Goal: Task Accomplishment & Management: Use online tool/utility

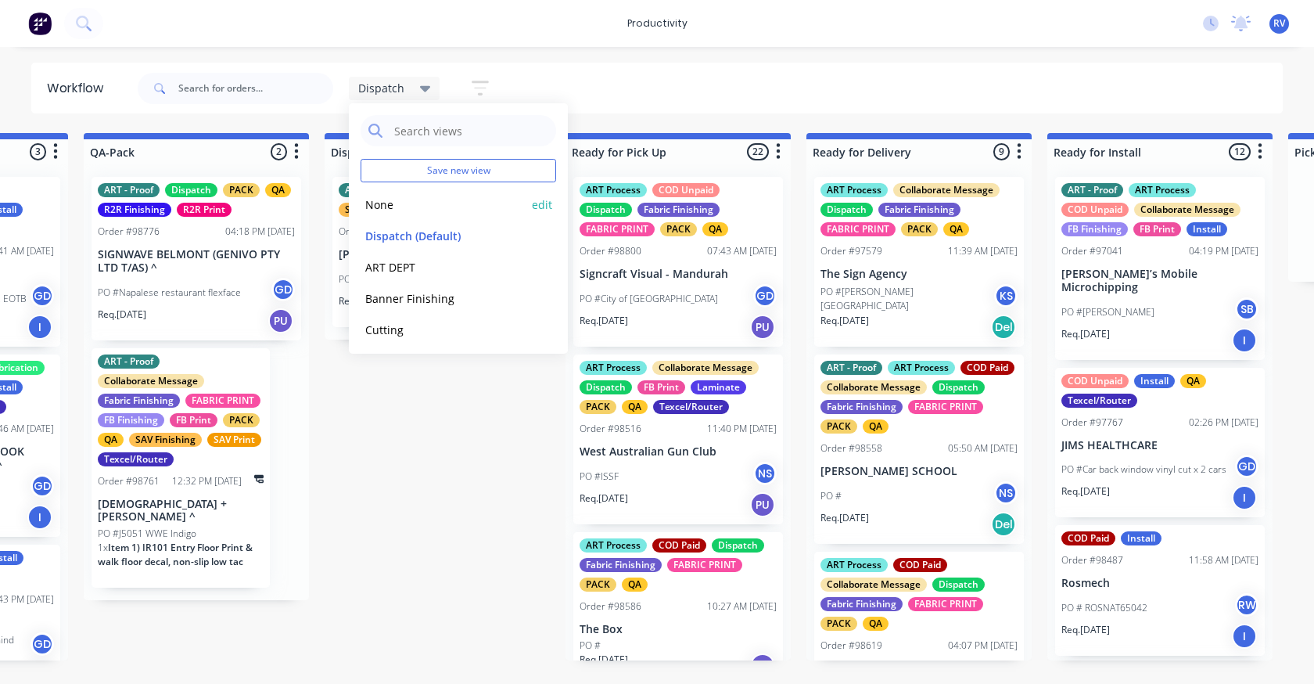
scroll to position [0, 914]
click at [390, 204] on button "None" at bounding box center [444, 205] width 167 height 18
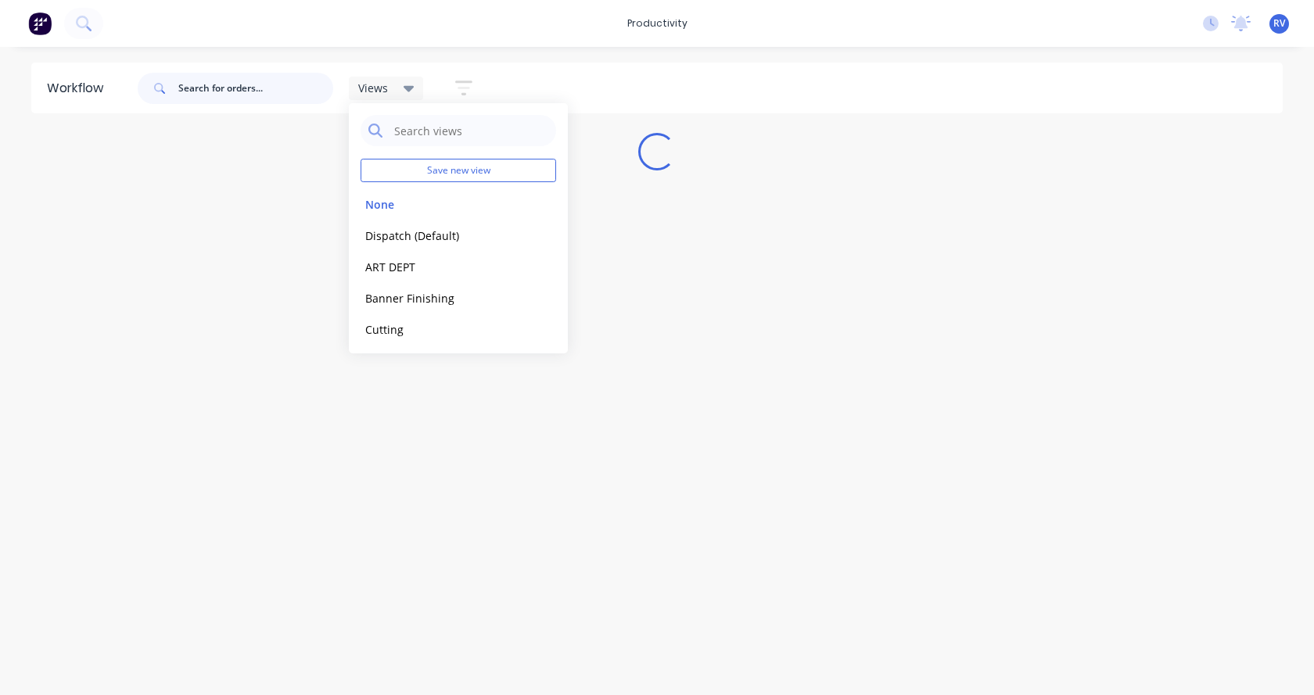
drag, startPoint x: 231, startPoint y: 89, endPoint x: 261, endPoint y: 70, distance: 36.2
click at [231, 88] on input "text" at bounding box center [255, 88] width 155 height 31
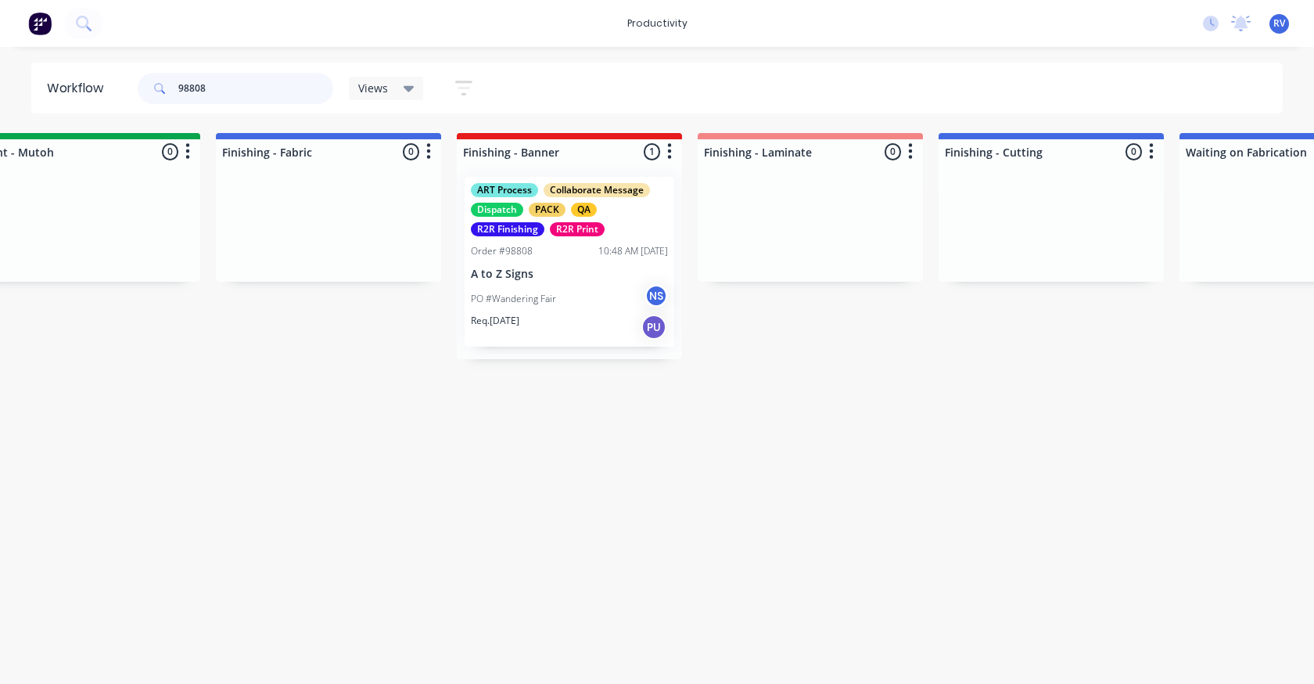
scroll to position [0, 2712]
drag, startPoint x: 508, startPoint y: 255, endPoint x: 533, endPoint y: 268, distance: 27.3
click at [523, 264] on div "ART Process Collaborate Message Dispatch PACK QA R2R Finishing R2R Print Order …" at bounding box center [566, 261] width 225 height 195
type input "98808"
click at [538, 268] on p "A to Z Signs" at bounding box center [566, 274] width 197 height 13
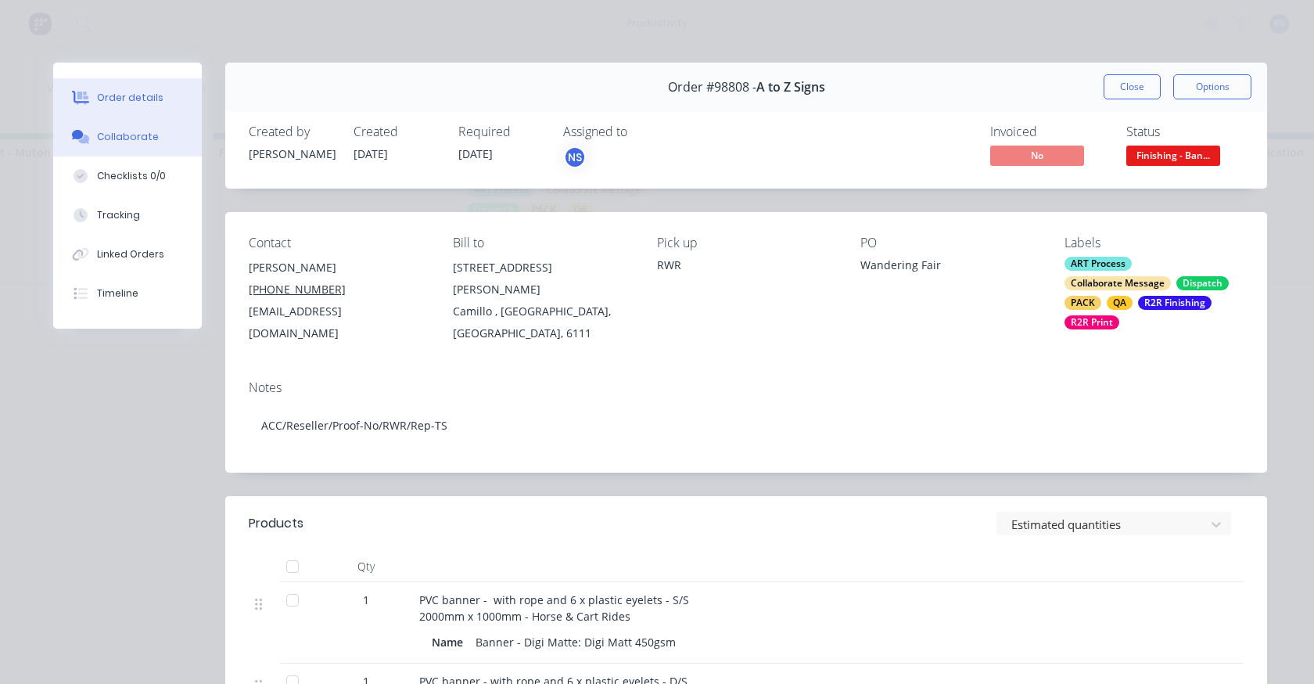
click at [132, 134] on div "Collaborate" at bounding box center [128, 137] width 62 height 14
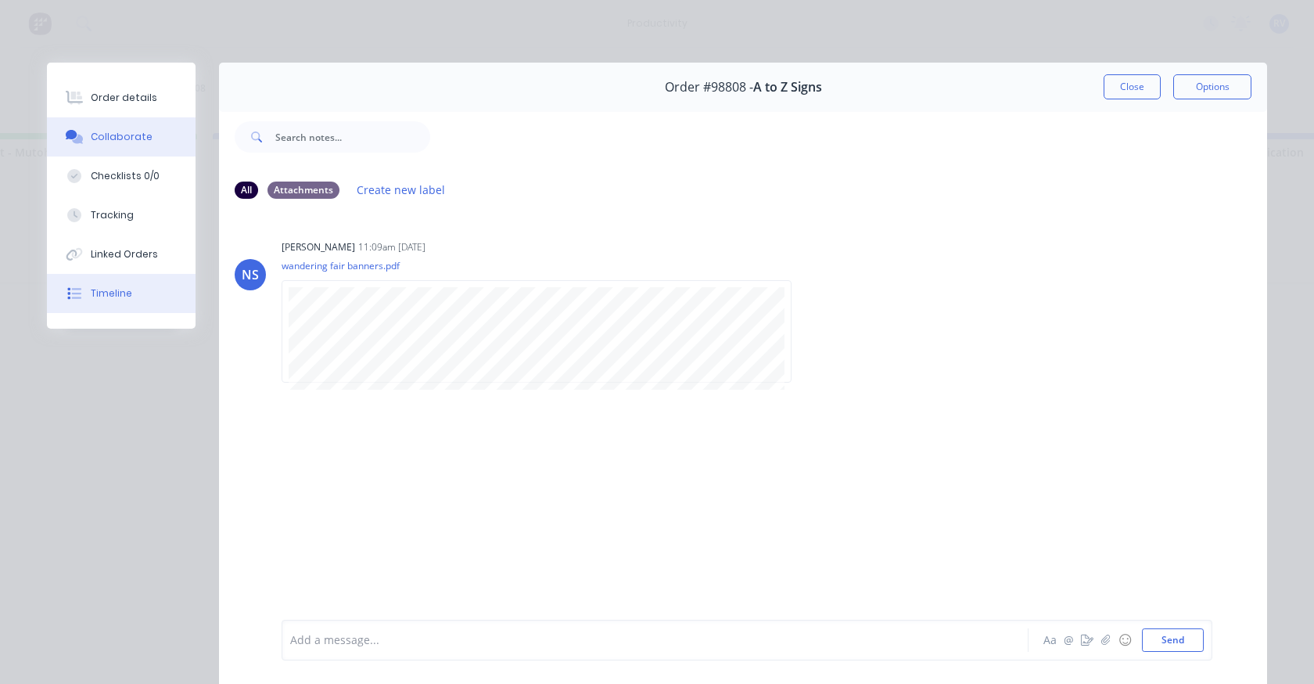
click at [112, 293] on div "Timeline" at bounding box center [111, 293] width 41 height 14
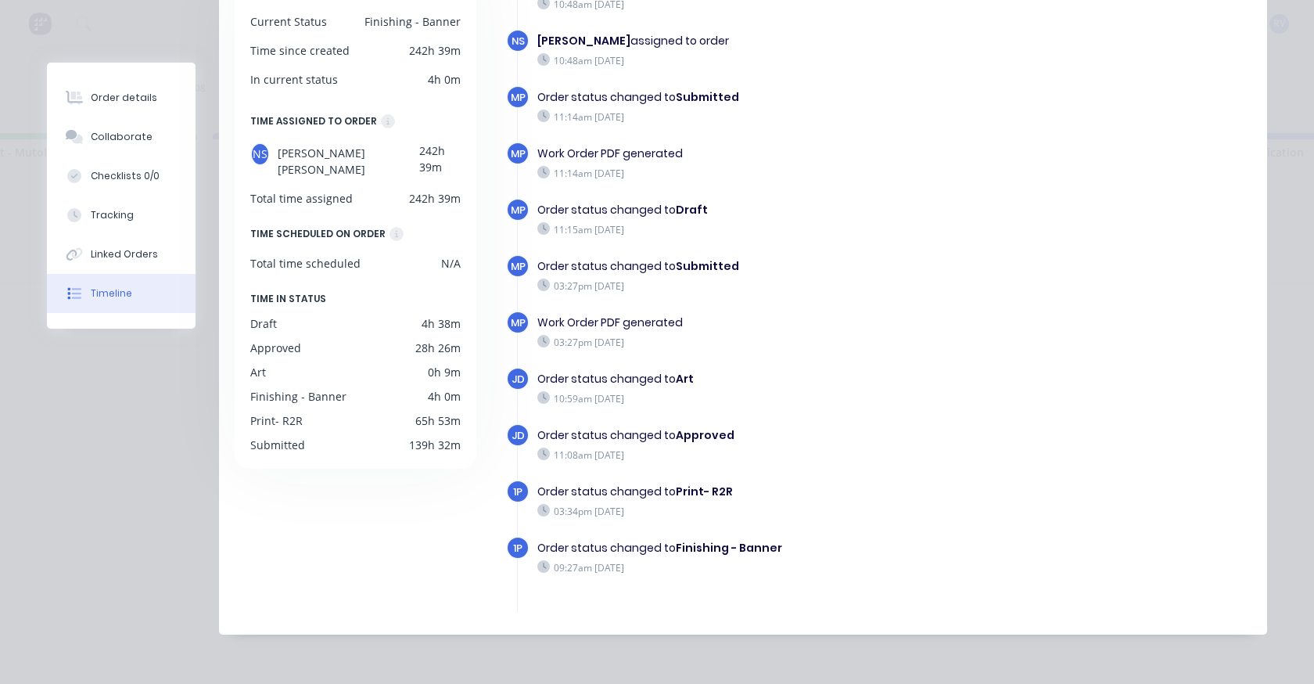
scroll to position [0, 0]
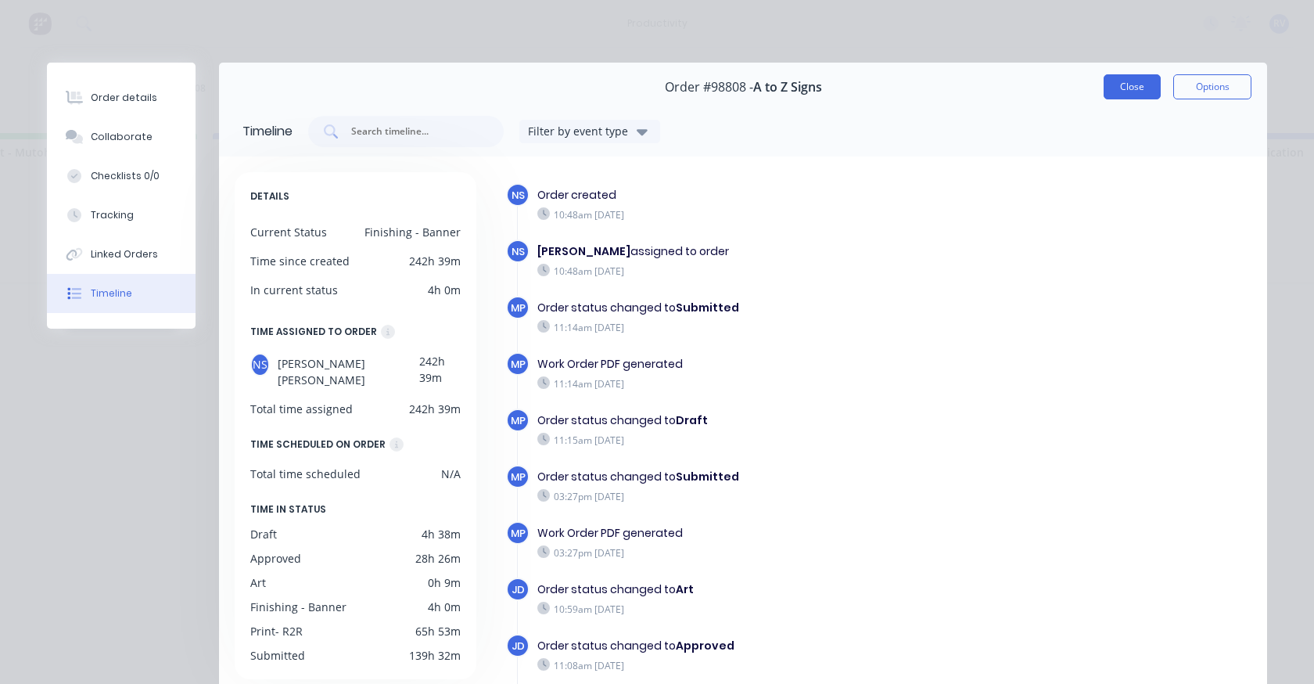
click at [1112, 88] on button "Close" at bounding box center [1132, 86] width 57 height 25
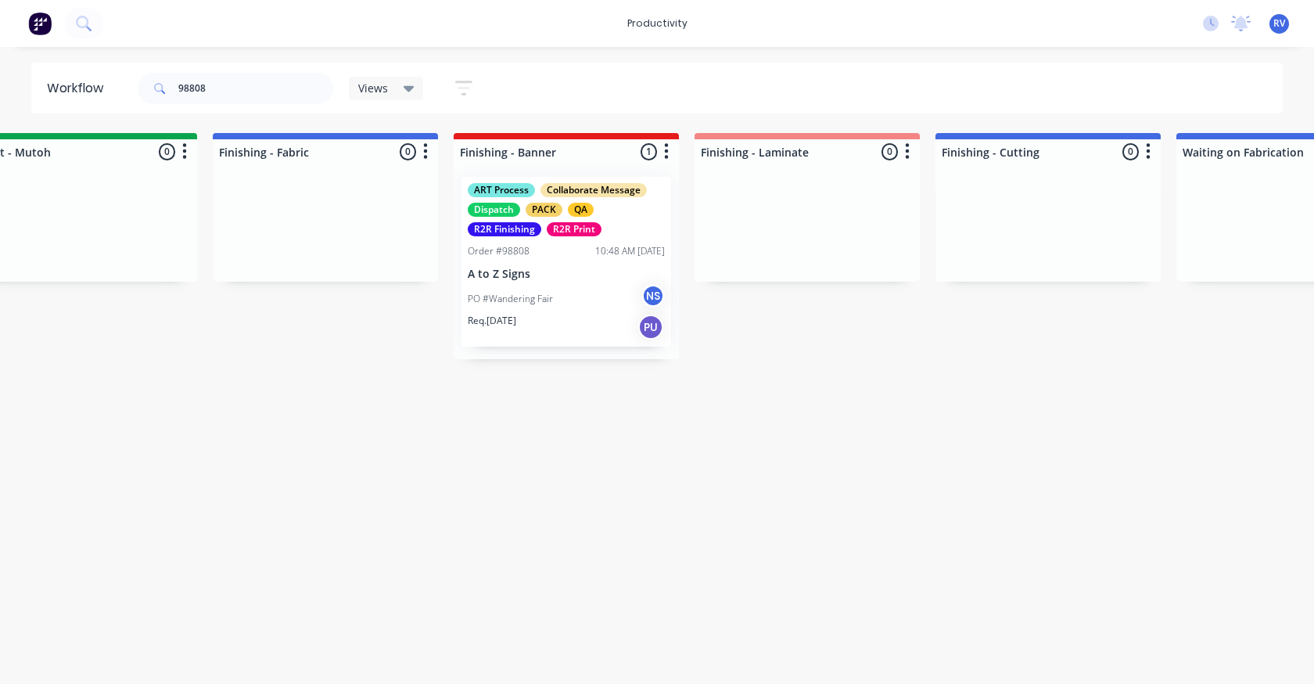
click at [390, 93] on div "Views" at bounding box center [386, 88] width 56 height 14
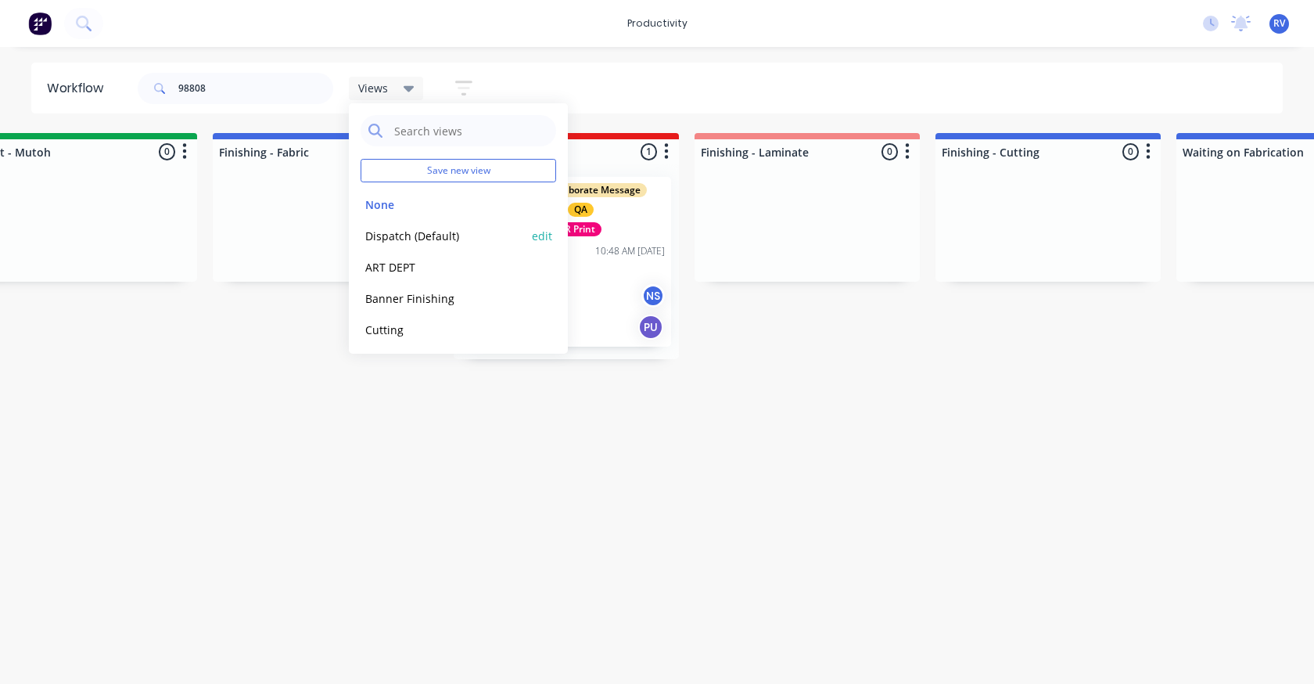
click at [384, 232] on button "Dispatch (Default)" at bounding box center [444, 236] width 167 height 18
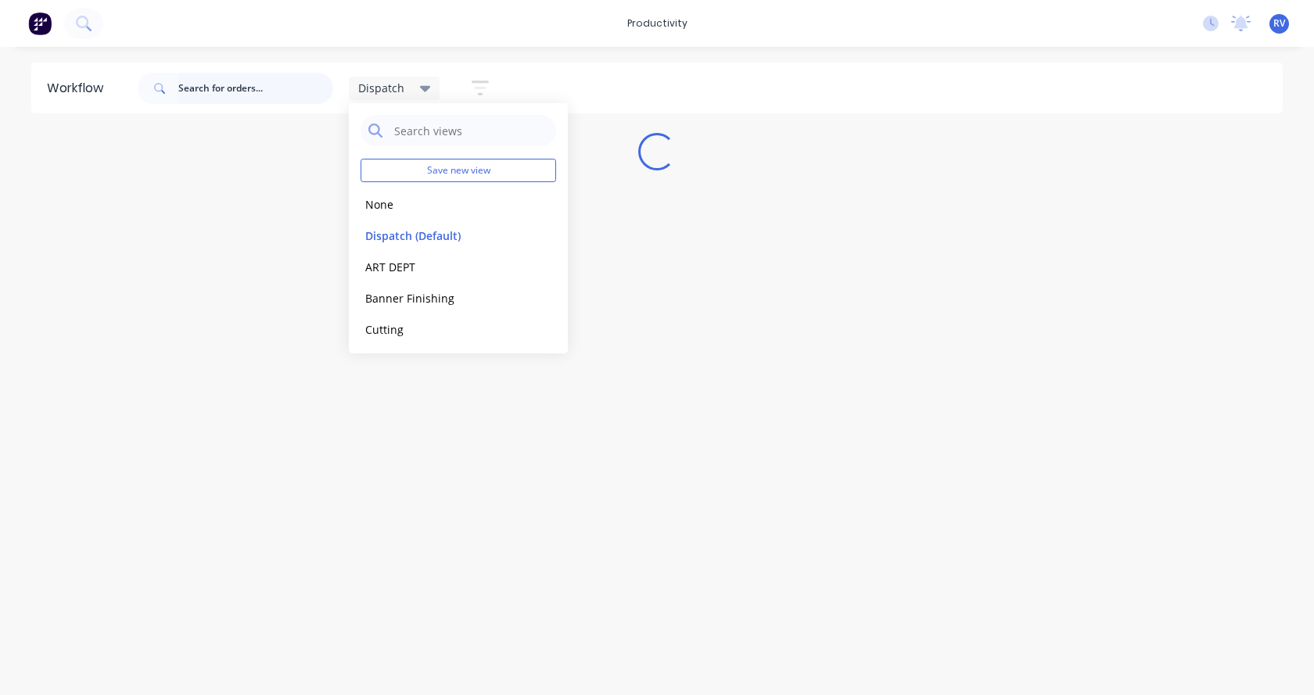
click at [221, 95] on input "text" at bounding box center [255, 88] width 155 height 31
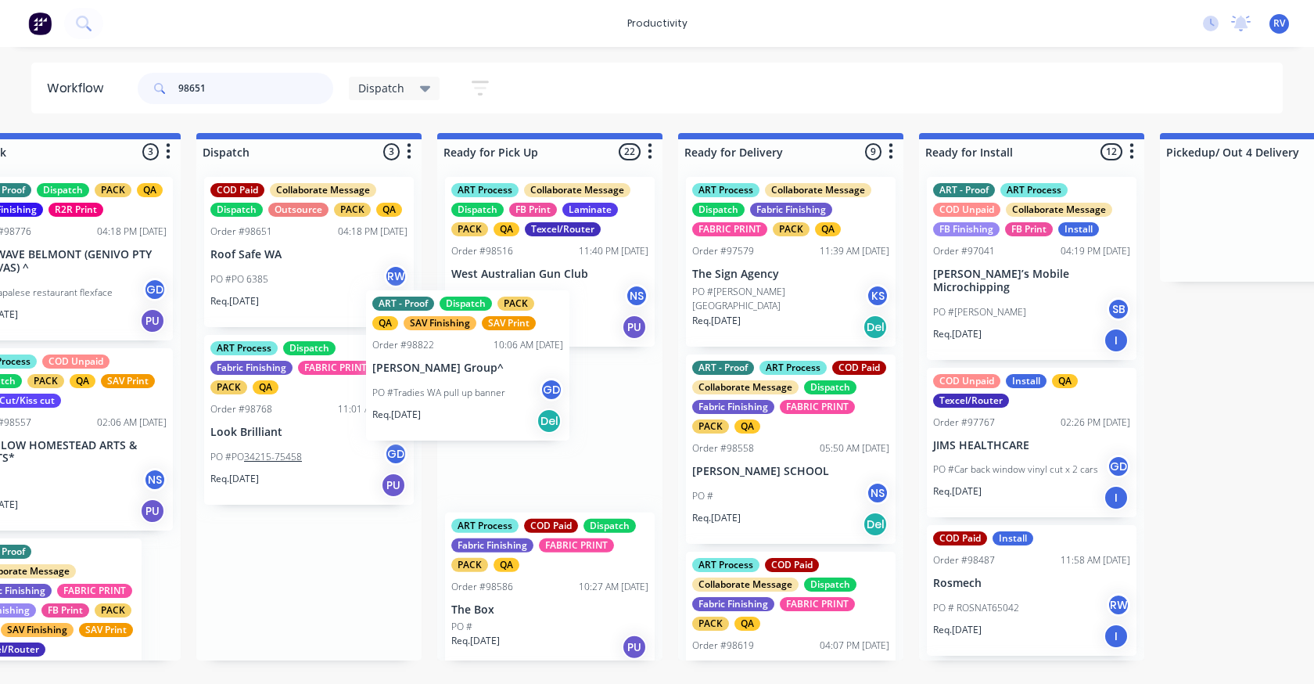
scroll to position [0, 1041]
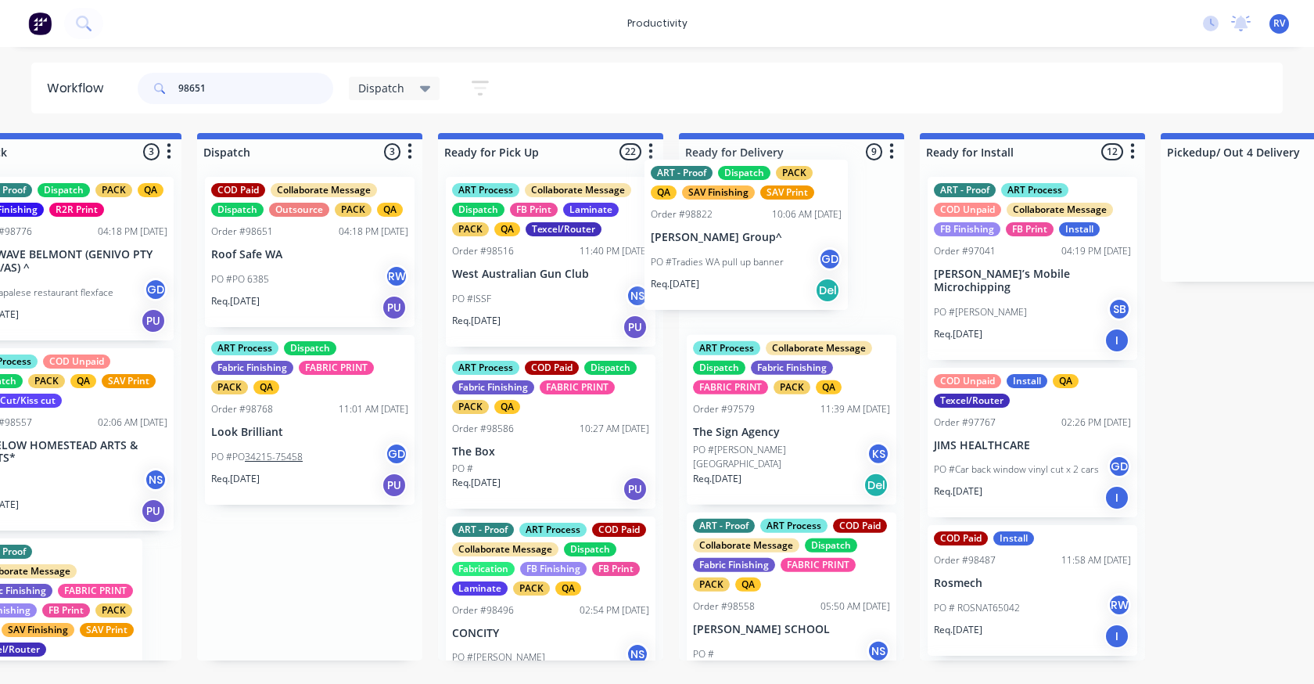
drag, startPoint x: 265, startPoint y: 430, endPoint x: 712, endPoint y: 252, distance: 481.0
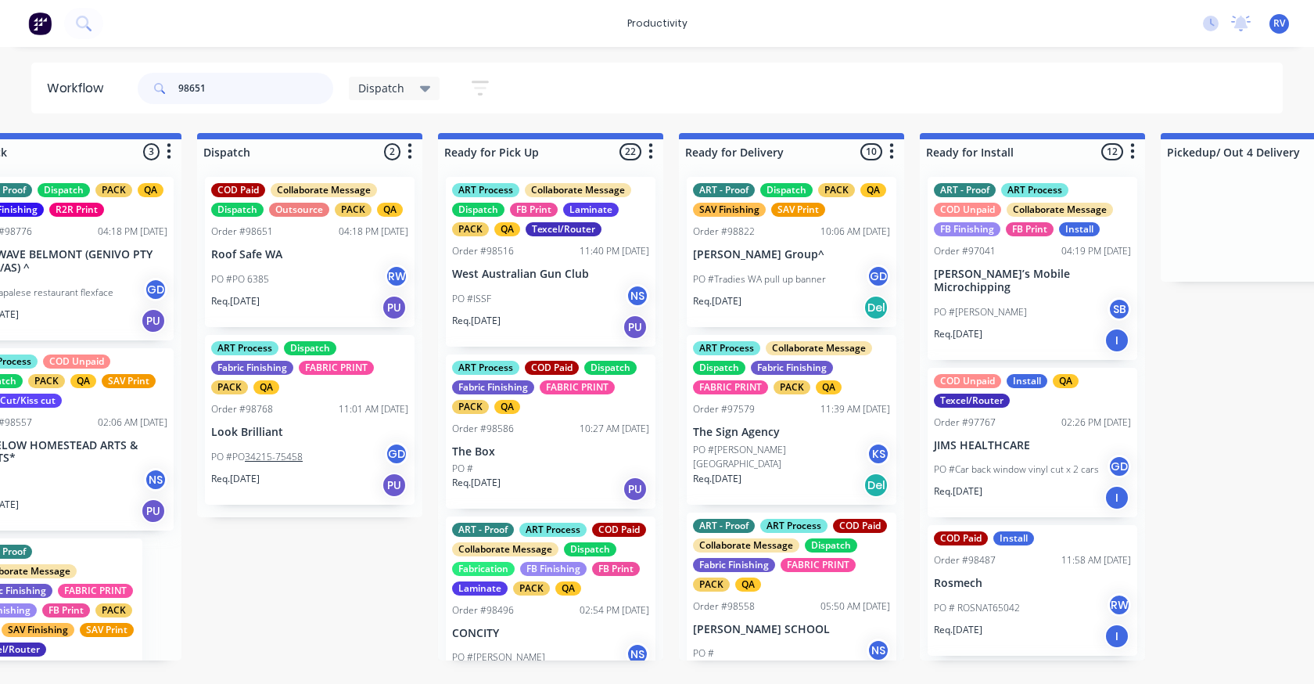
type input "98651"
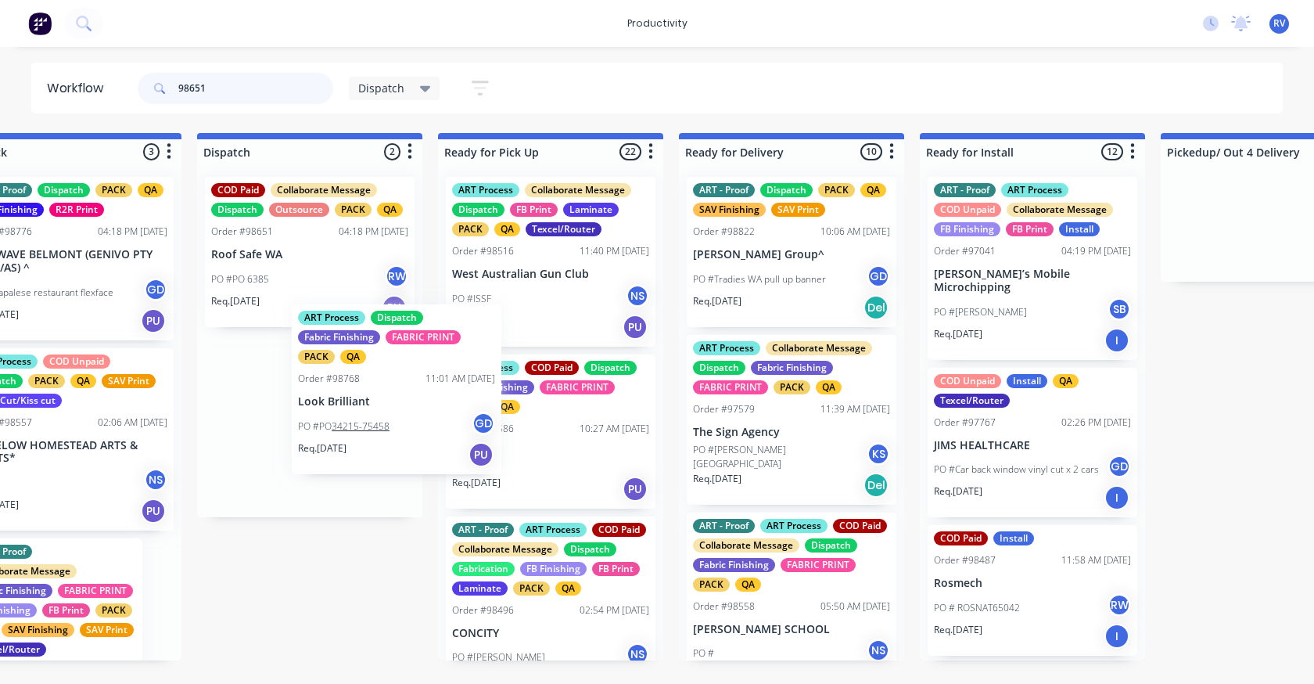
scroll to position [0, 1040]
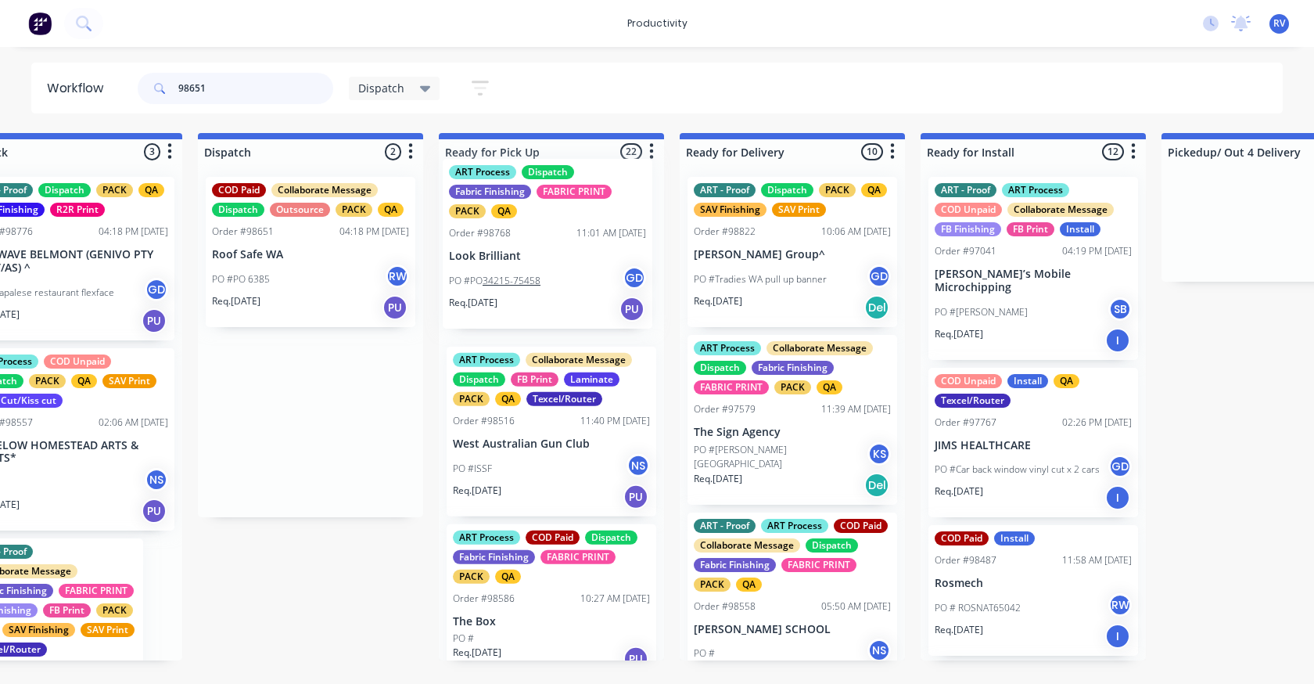
drag, startPoint x: 264, startPoint y: 437, endPoint x: 508, endPoint y: 257, distance: 302.8
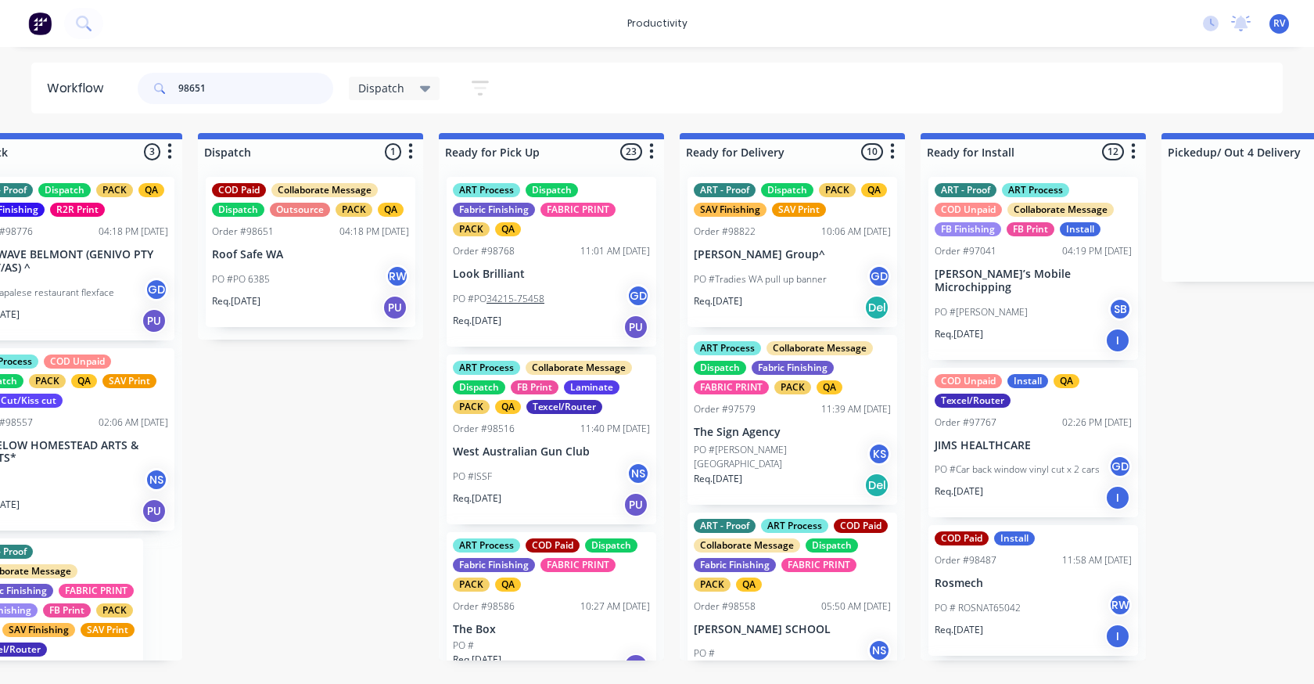
scroll to position [0, 1040]
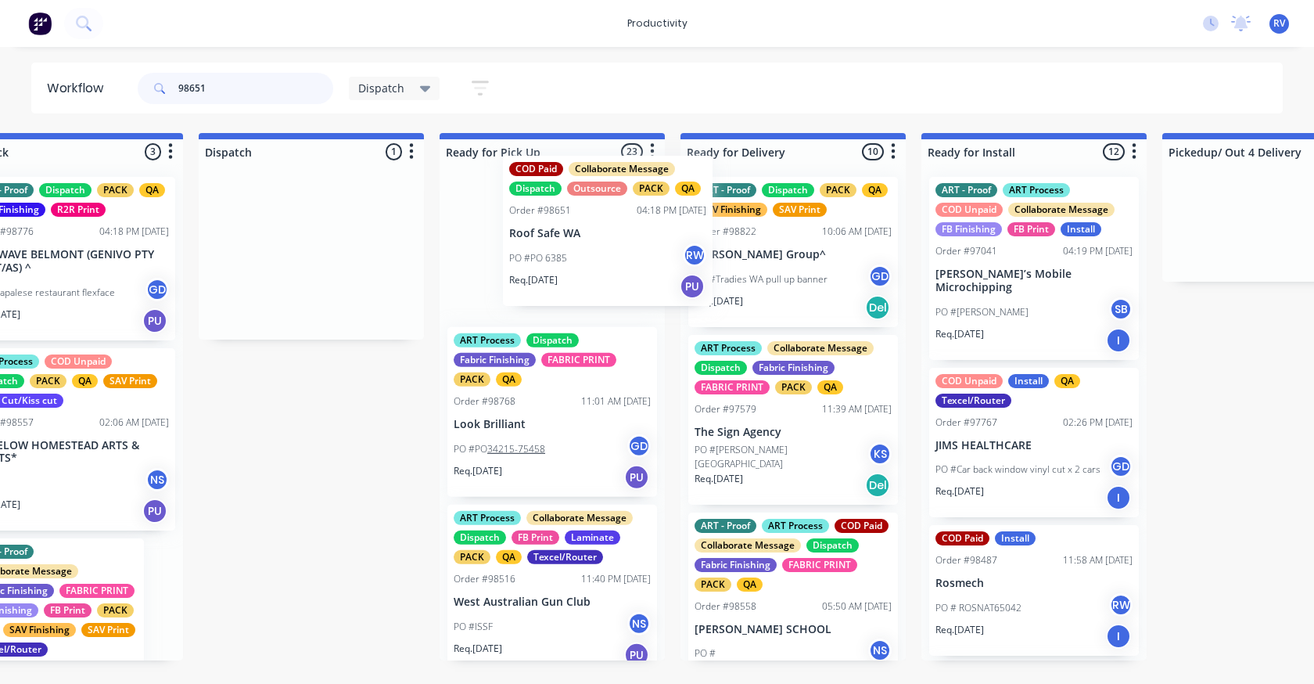
drag, startPoint x: 273, startPoint y: 278, endPoint x: 570, endPoint y: 252, distance: 297.6
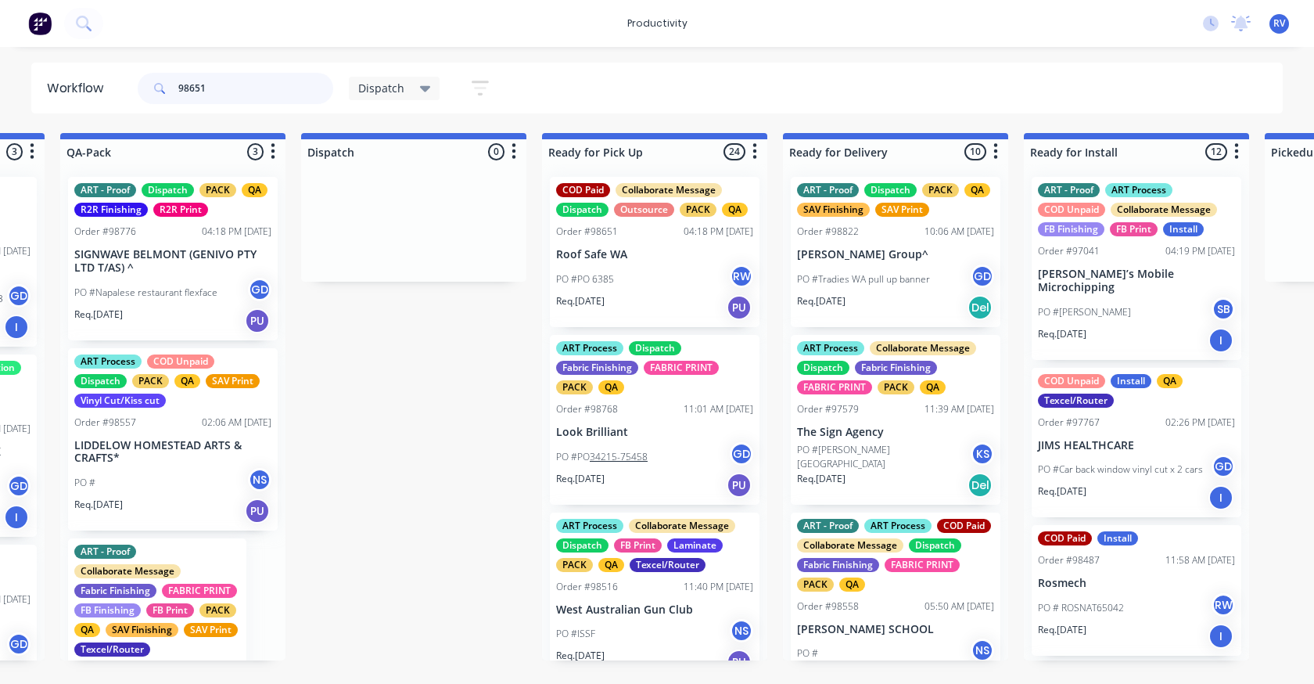
scroll to position [0, 875]
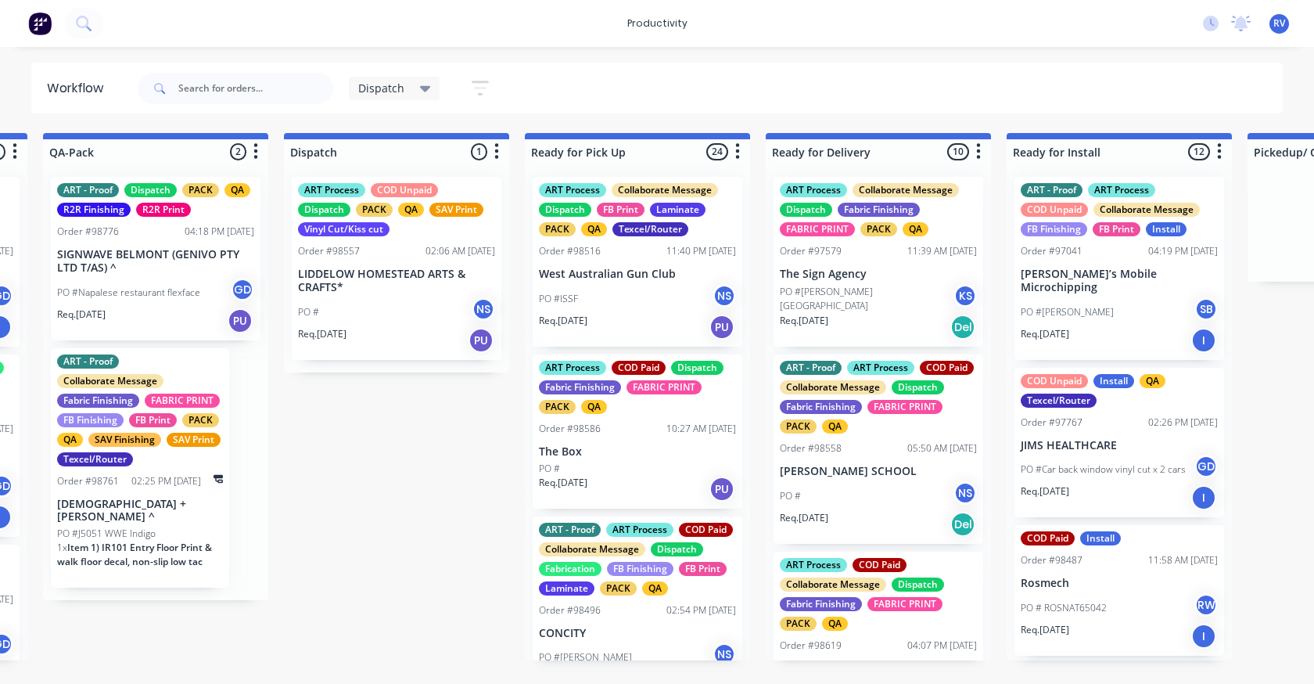
scroll to position [0, 994]
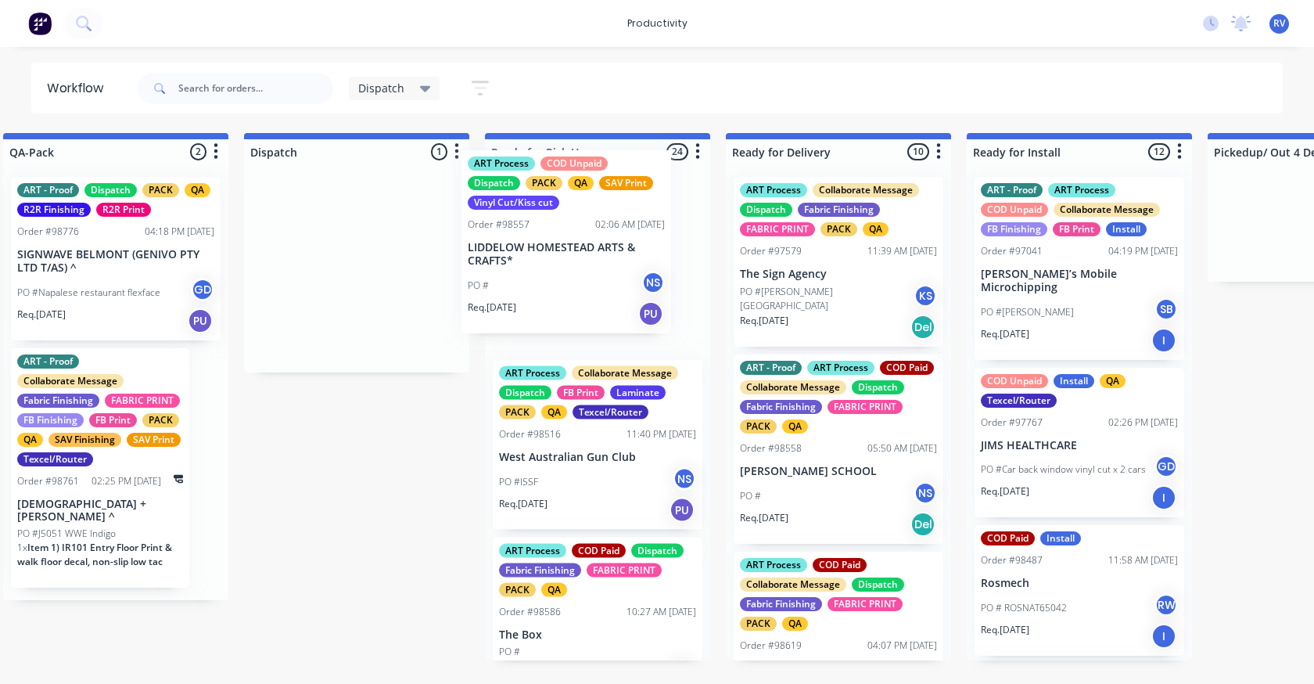
drag, startPoint x: 371, startPoint y: 278, endPoint x: 587, endPoint y: 242, distance: 218.9
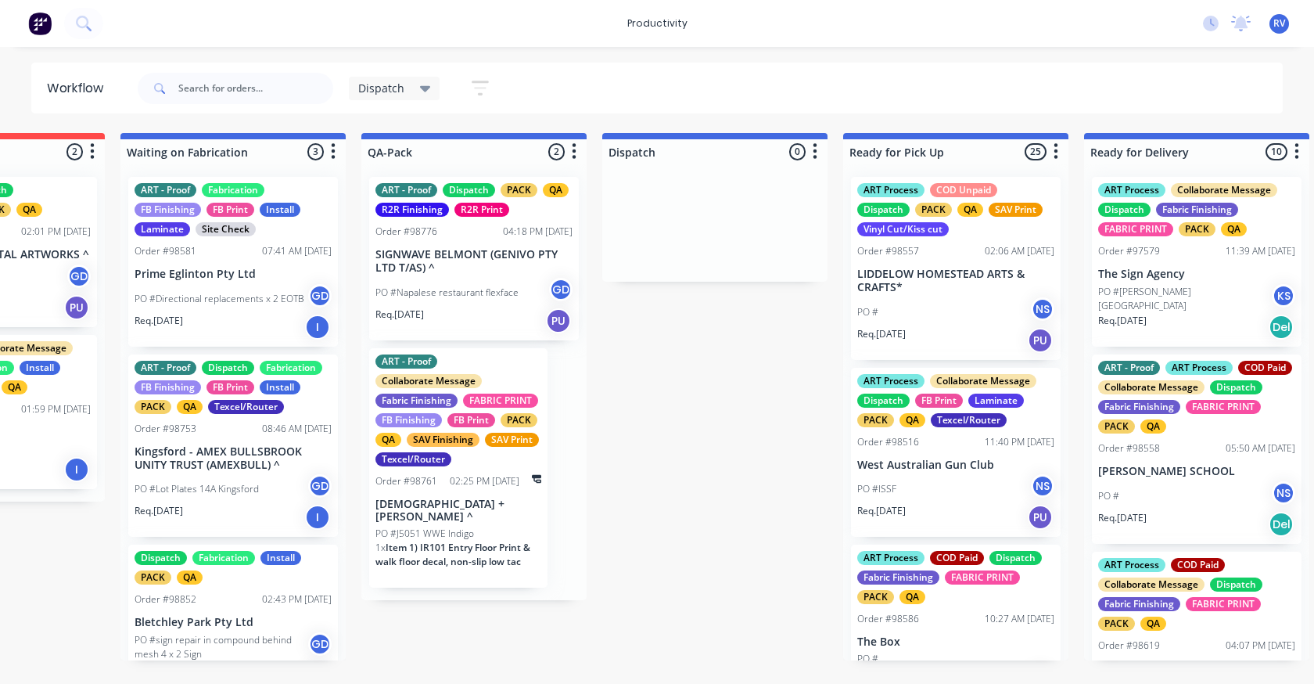
scroll to position [0, 596]
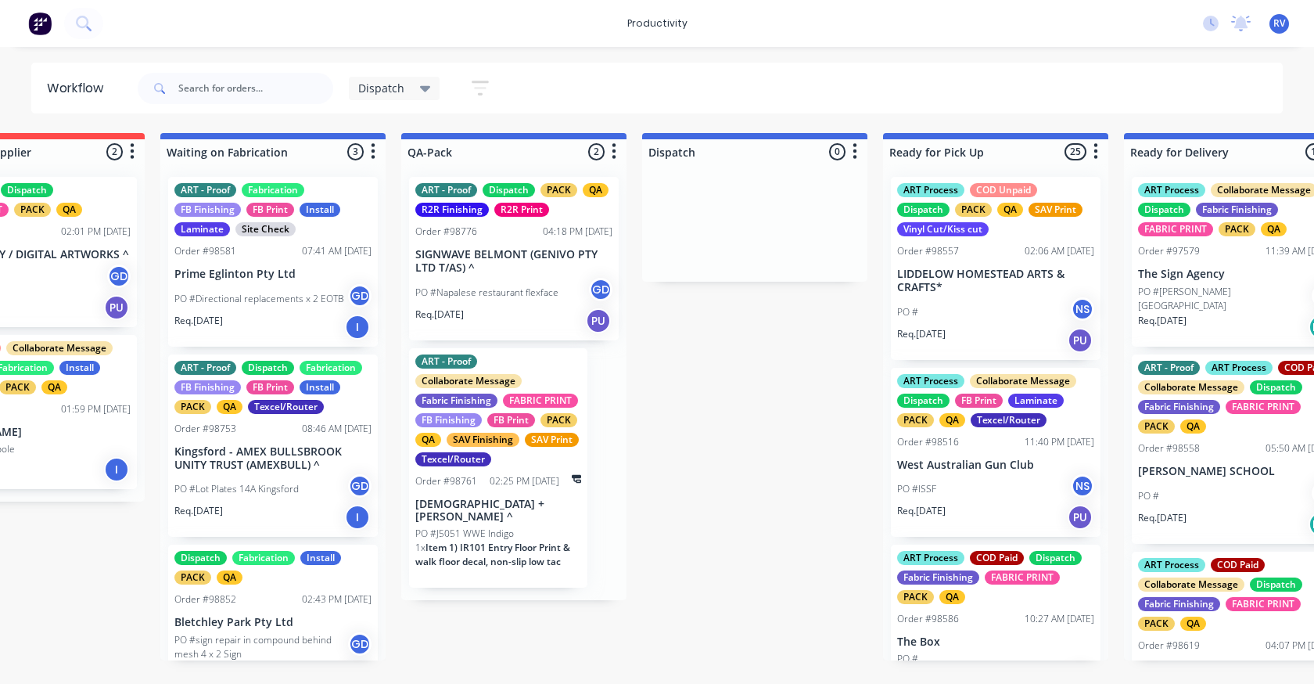
click at [464, 541] on span "Item 1) IR101 Entry Floor Print & walk floor decal, non-slip low tac" at bounding box center [492, 554] width 155 height 27
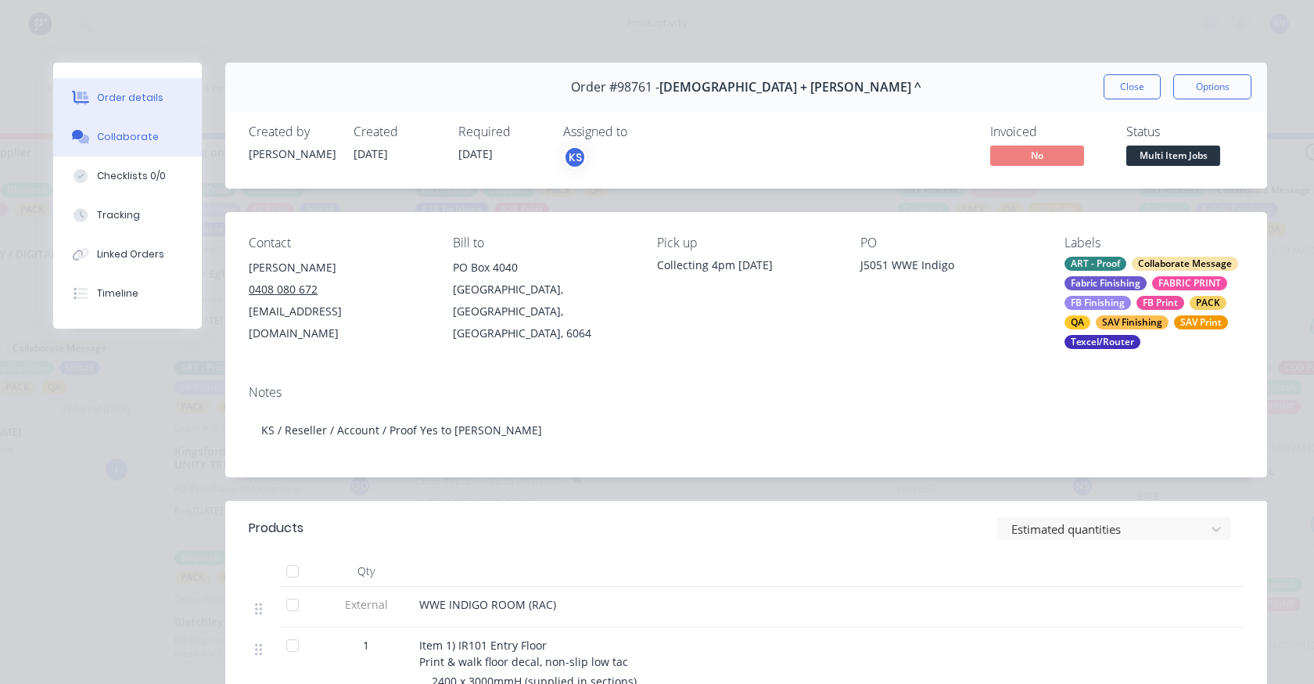
click at [97, 140] on div "Collaborate" at bounding box center [128, 137] width 62 height 14
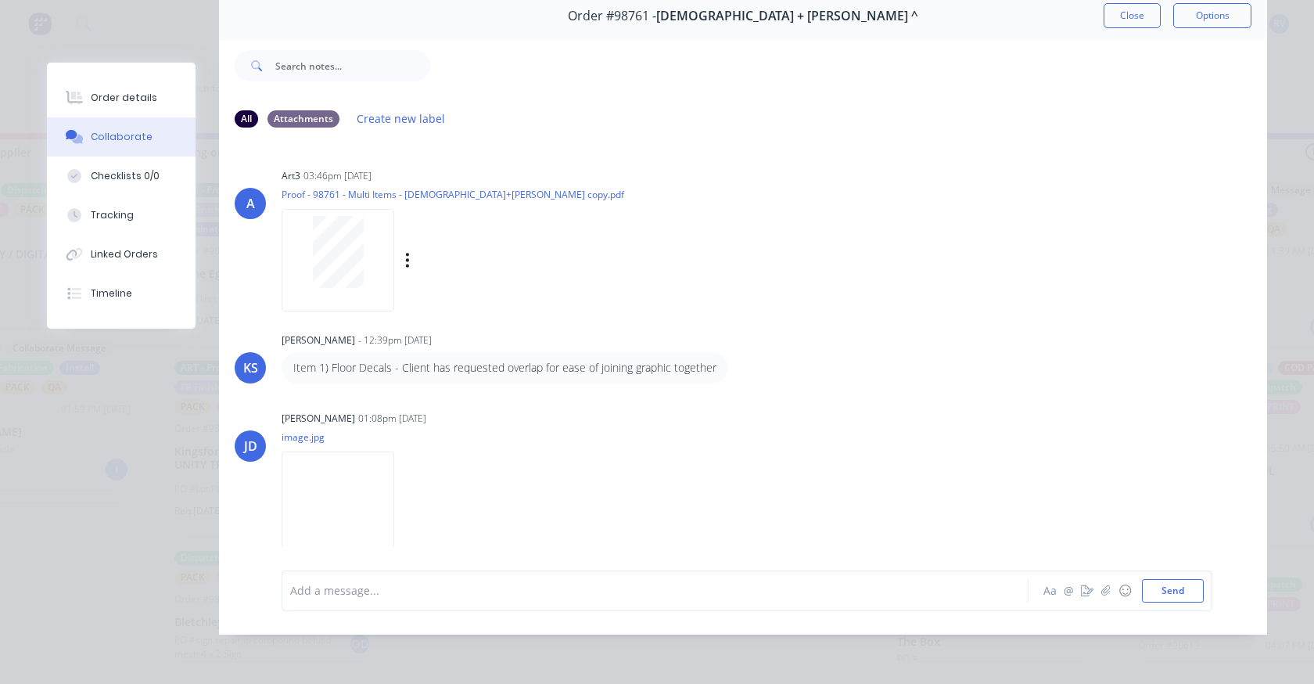
scroll to position [5, 0]
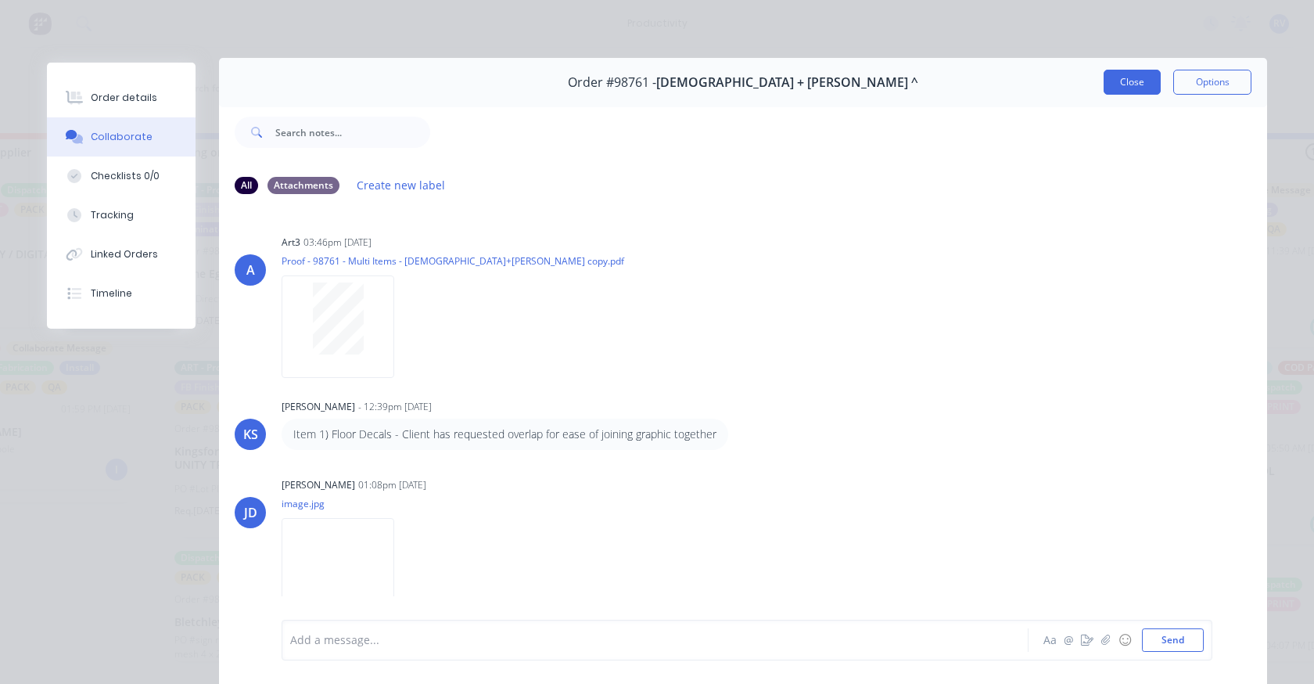
click at [1119, 83] on button "Close" at bounding box center [1132, 82] width 57 height 25
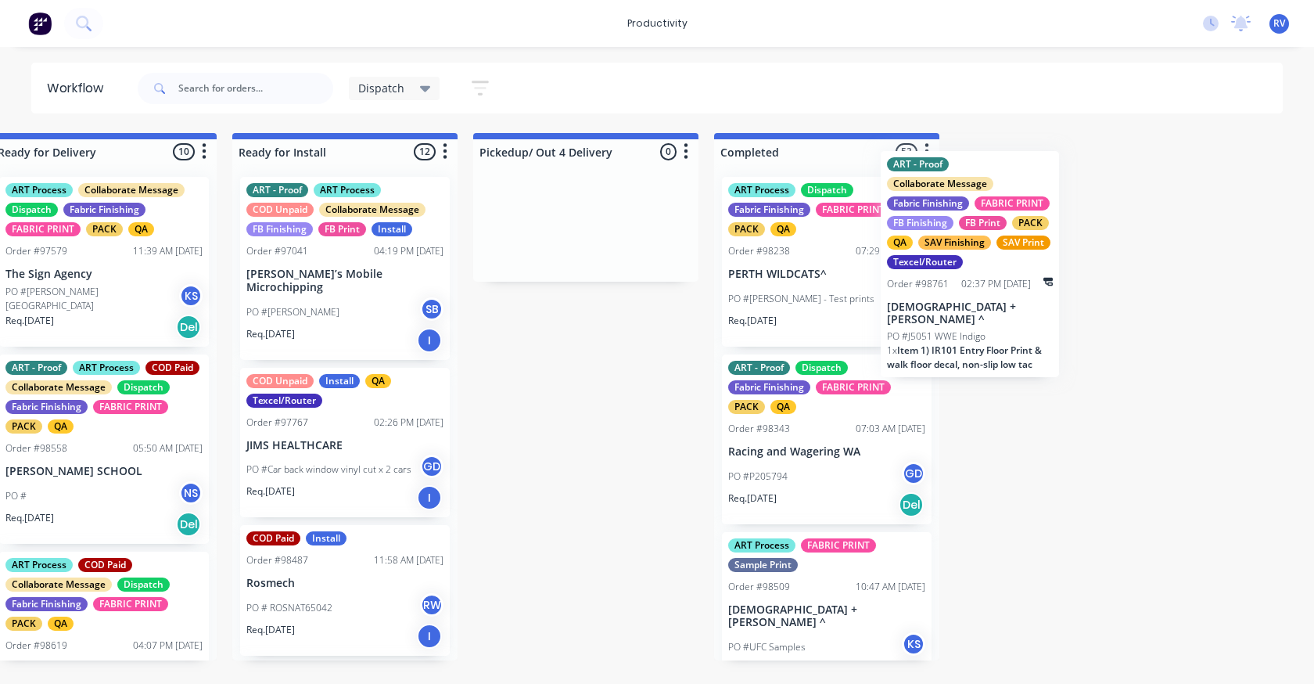
scroll to position [0, 1741]
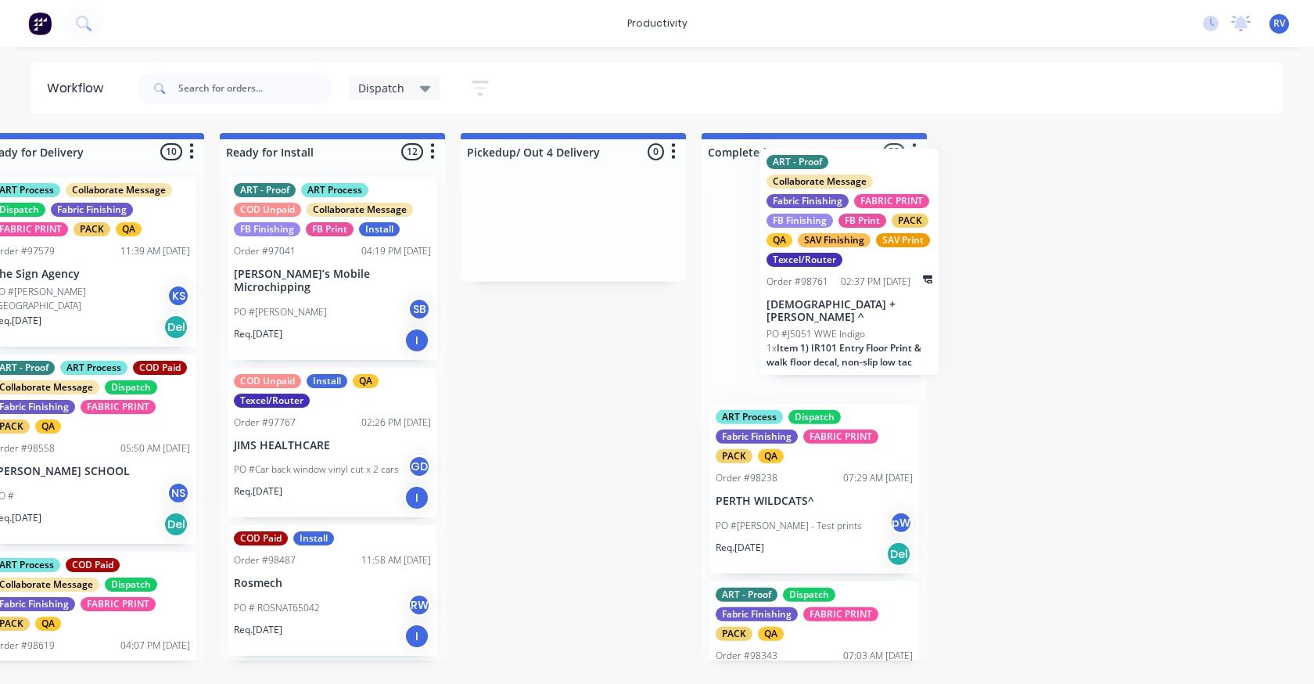
drag, startPoint x: 491, startPoint y: 473, endPoint x: 764, endPoint y: 270, distance: 339.8
click at [842, 273] on div "Submitted 8 Sort By Created date Required date Order number Customer name Most …" at bounding box center [1253, 396] width 6012 height 527
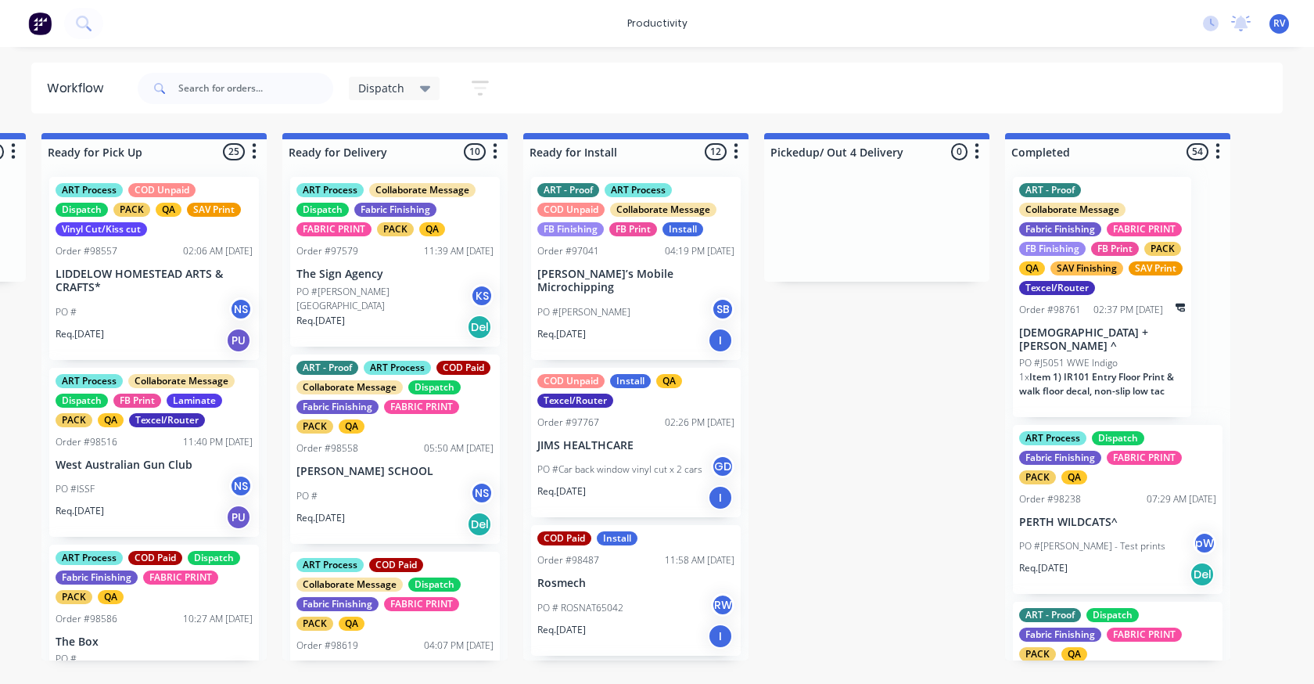
scroll to position [0, 1386]
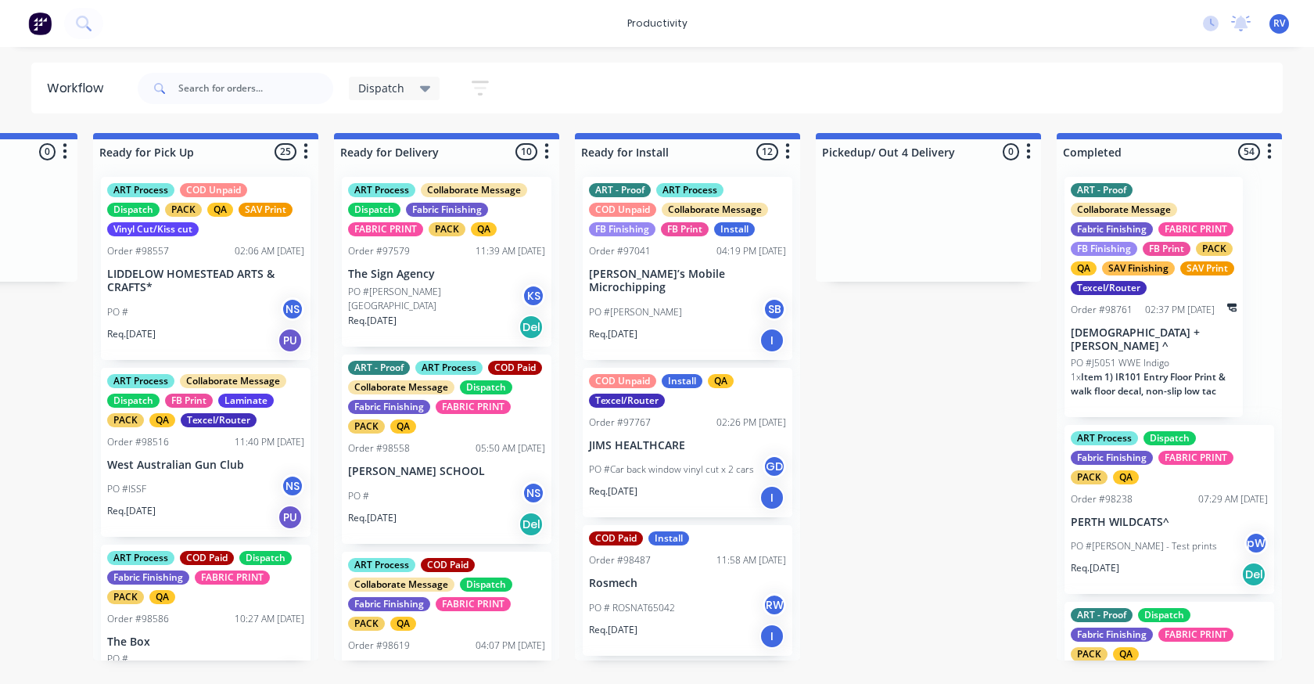
click at [635, 623] on p "Req. 12/09/25" at bounding box center [613, 630] width 49 height 14
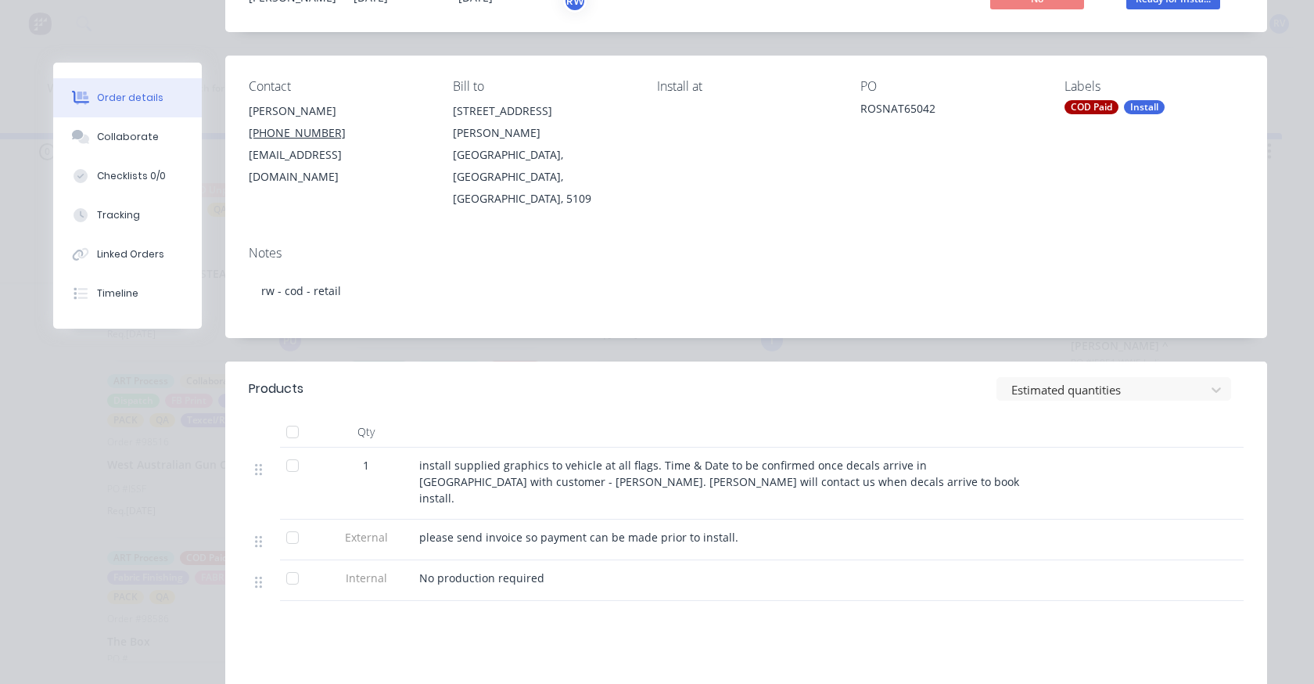
scroll to position [0, 0]
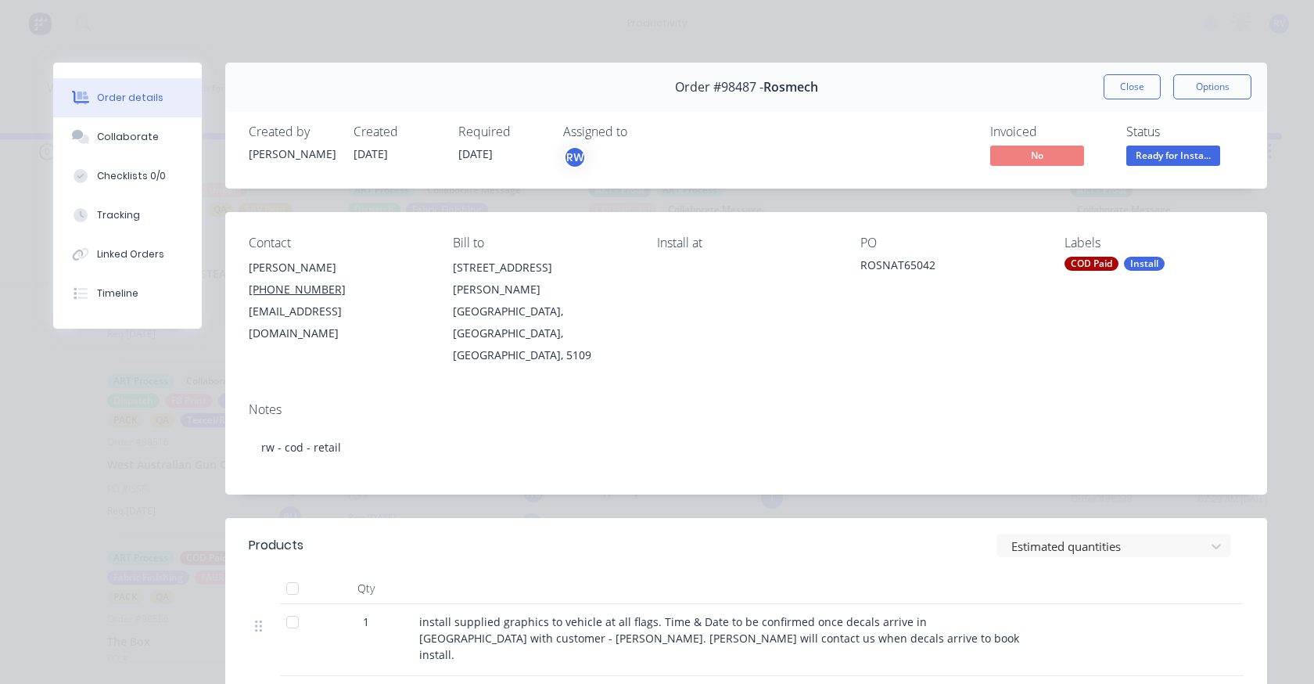
click at [1125, 92] on button "Close" at bounding box center [1132, 86] width 57 height 25
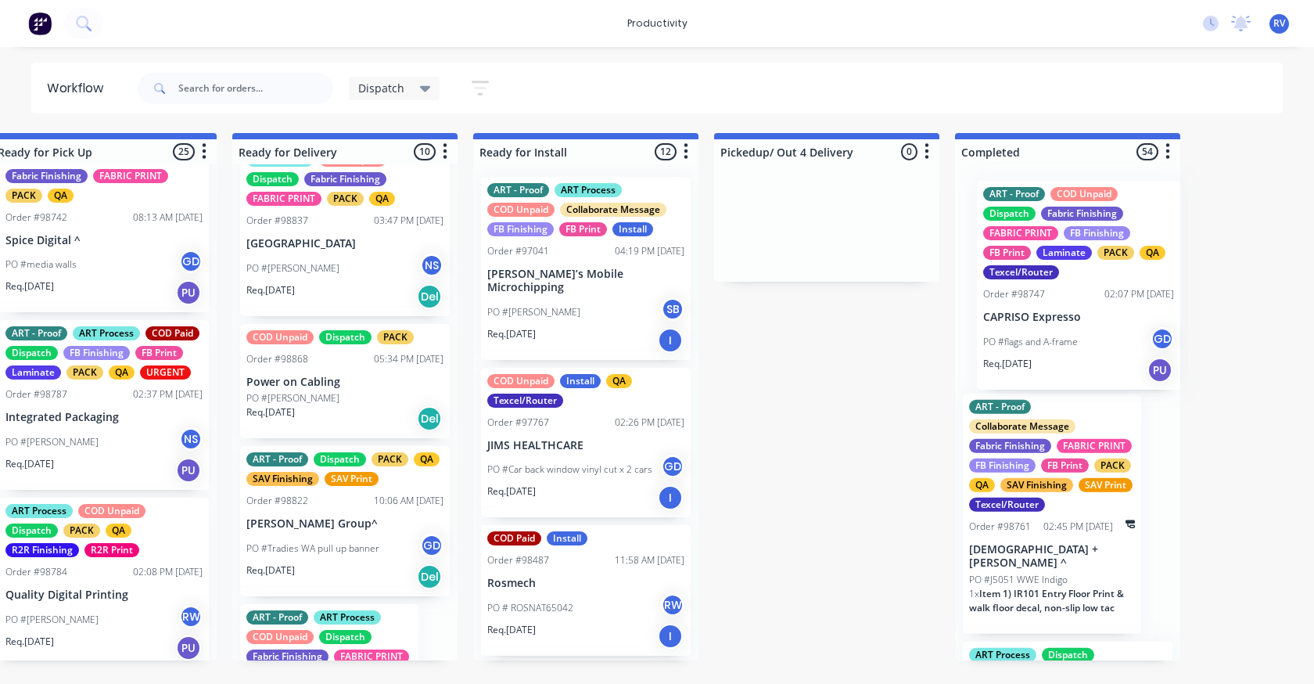
scroll to position [0, 1500]
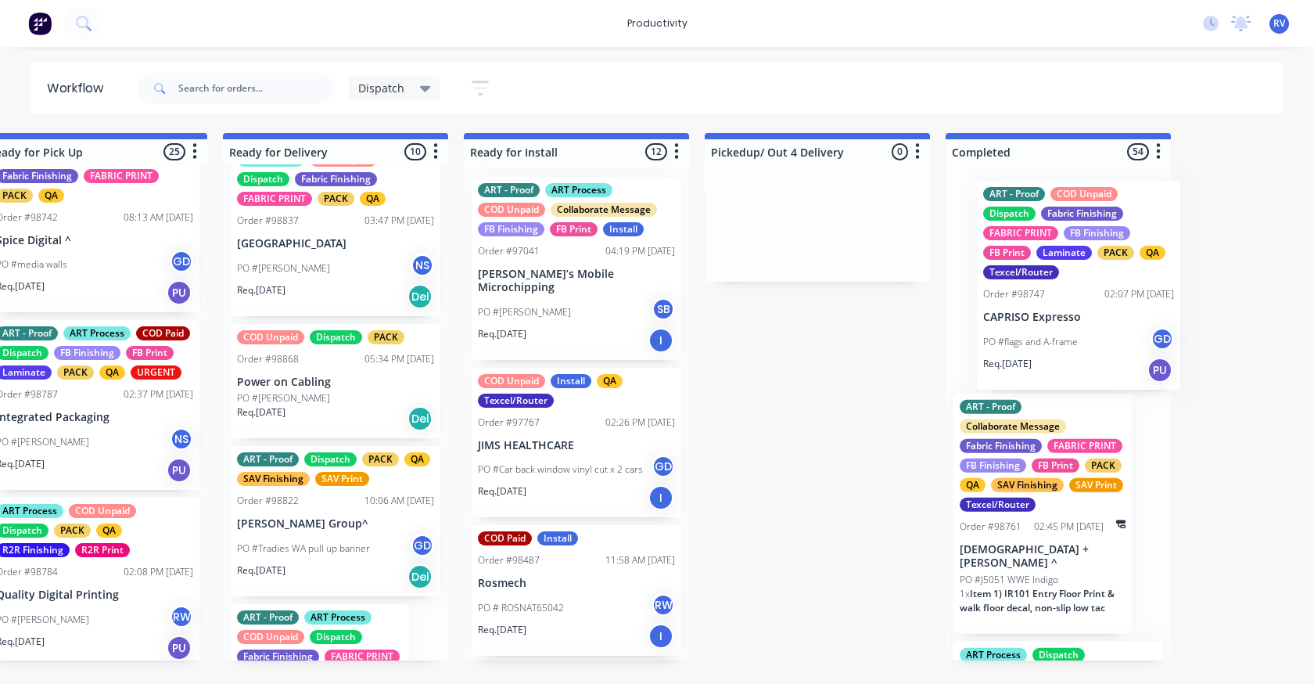
drag, startPoint x: 170, startPoint y: 456, endPoint x: 1027, endPoint y: 292, distance: 873.0
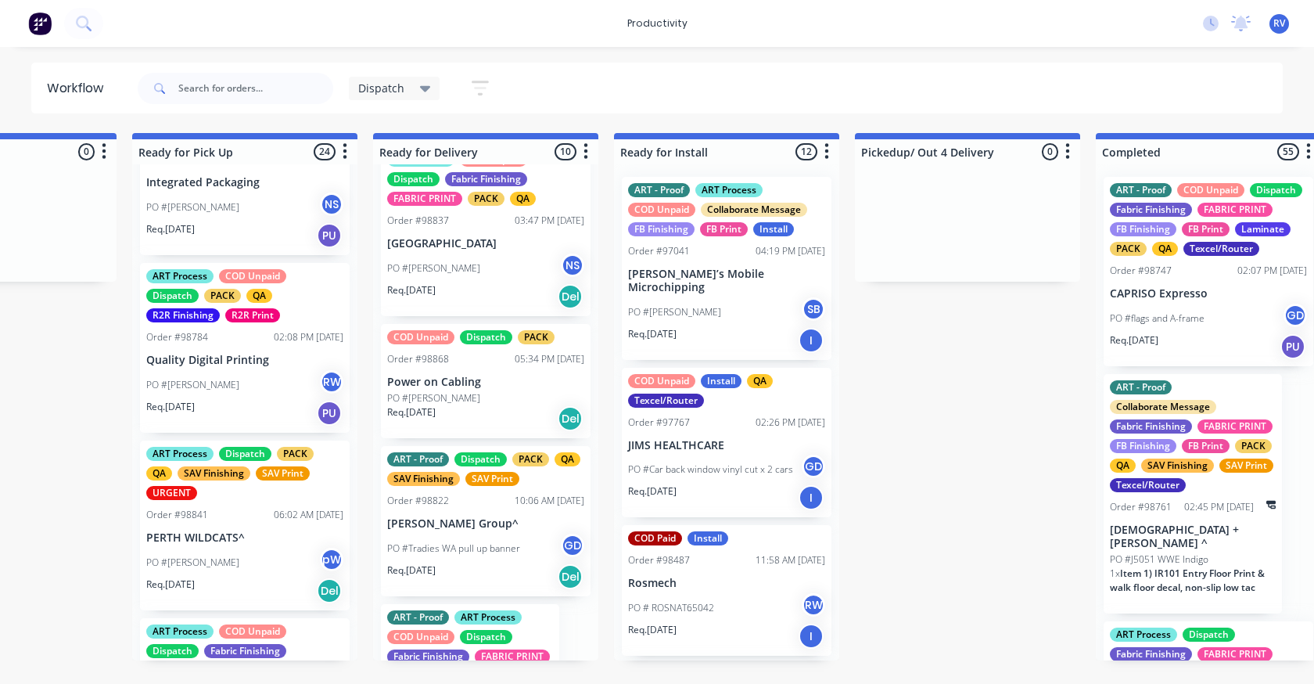
scroll to position [2347, 0]
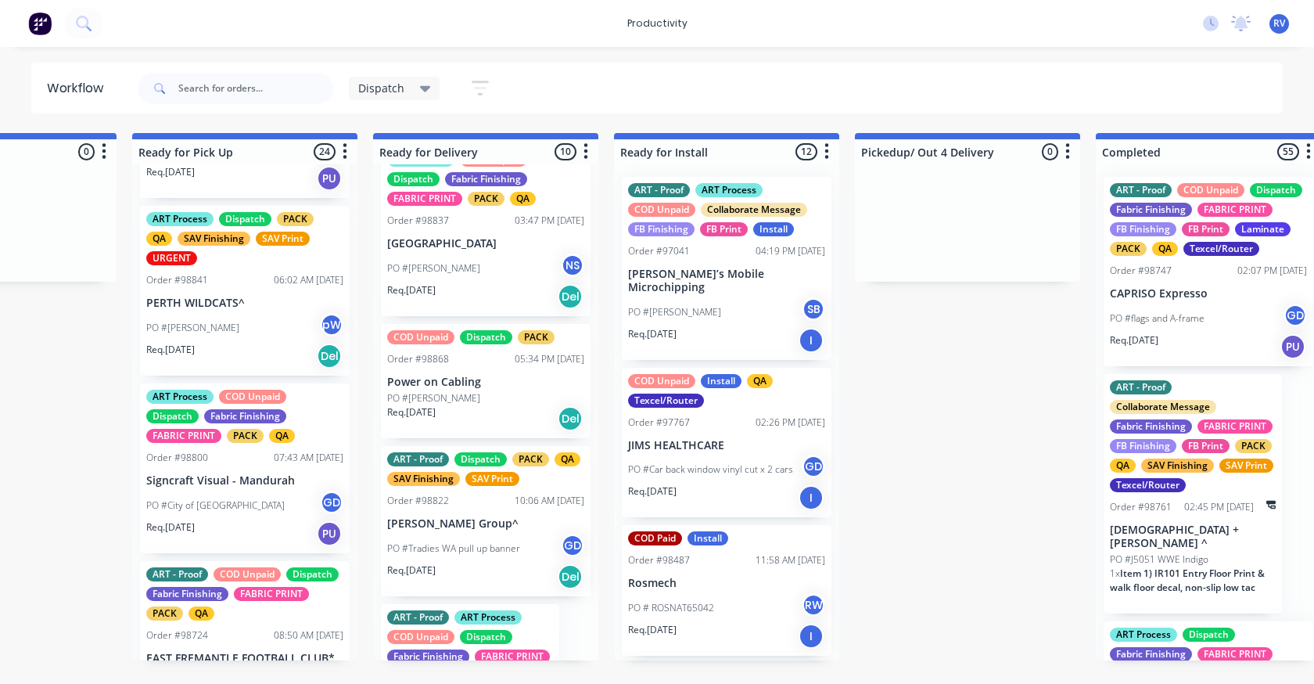
click at [222, 343] on div "PO #Daniel G pW" at bounding box center [244, 328] width 197 height 30
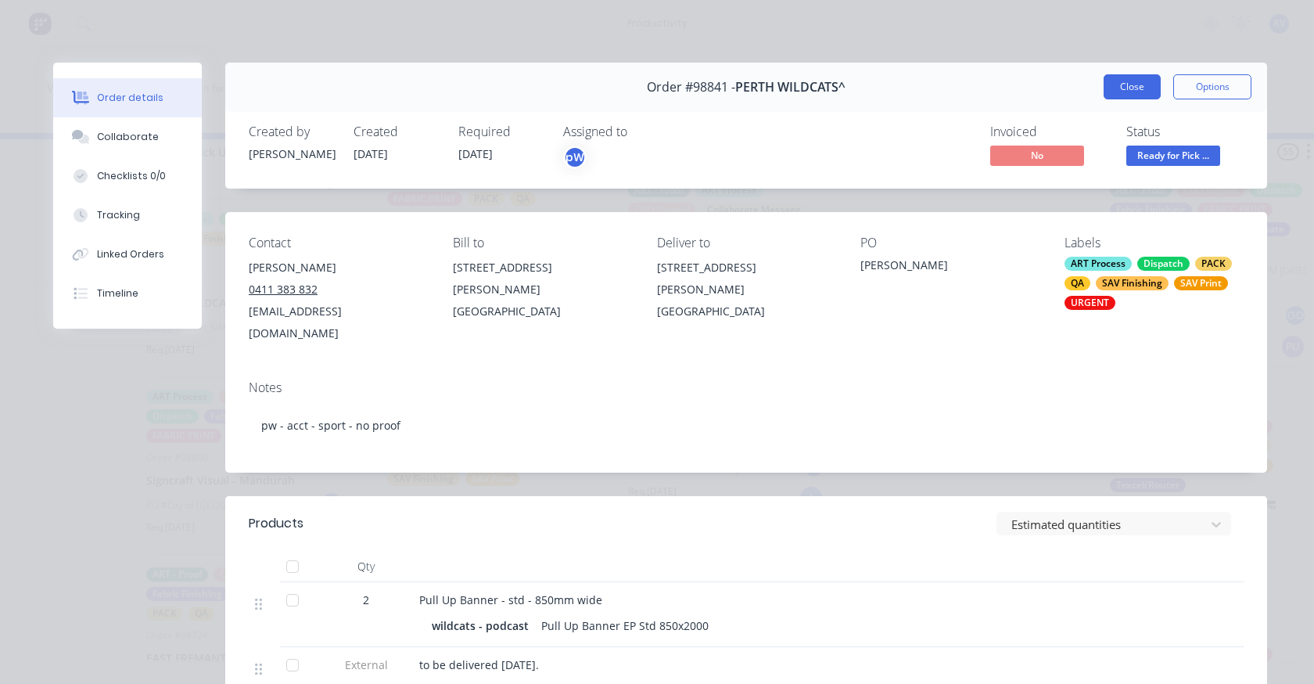
click at [1120, 89] on button "Close" at bounding box center [1132, 86] width 57 height 25
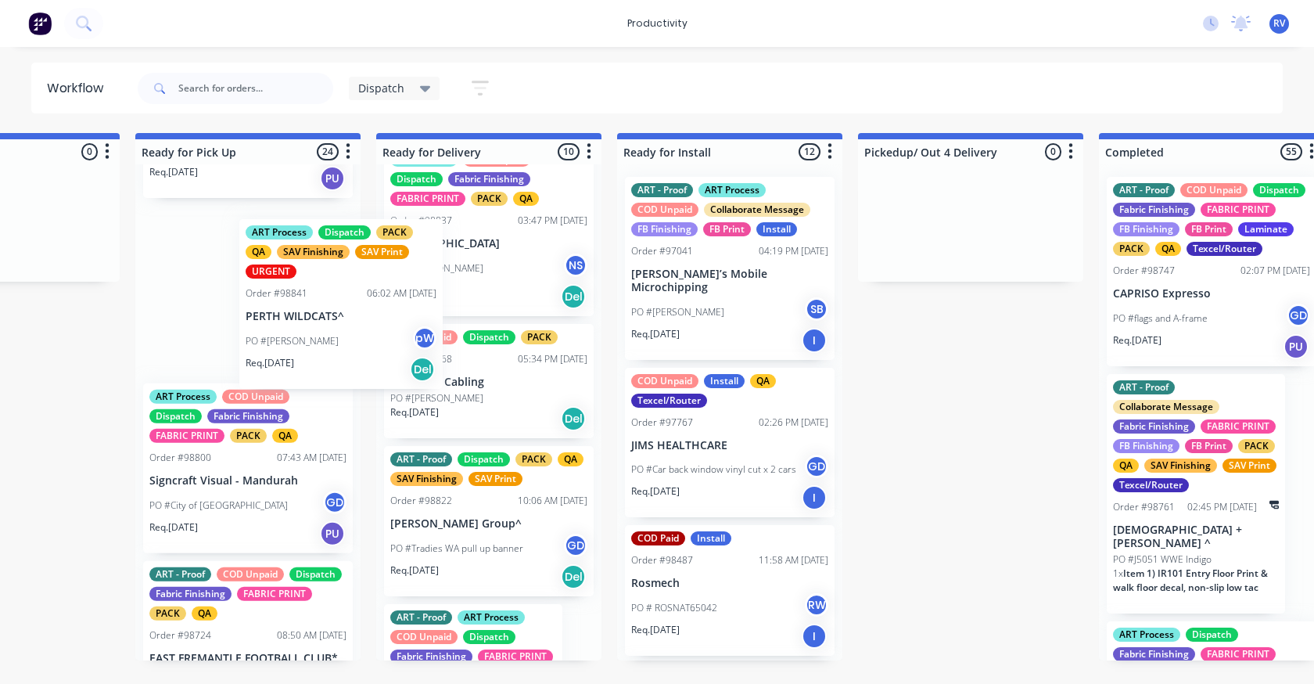
scroll to position [1171, 0]
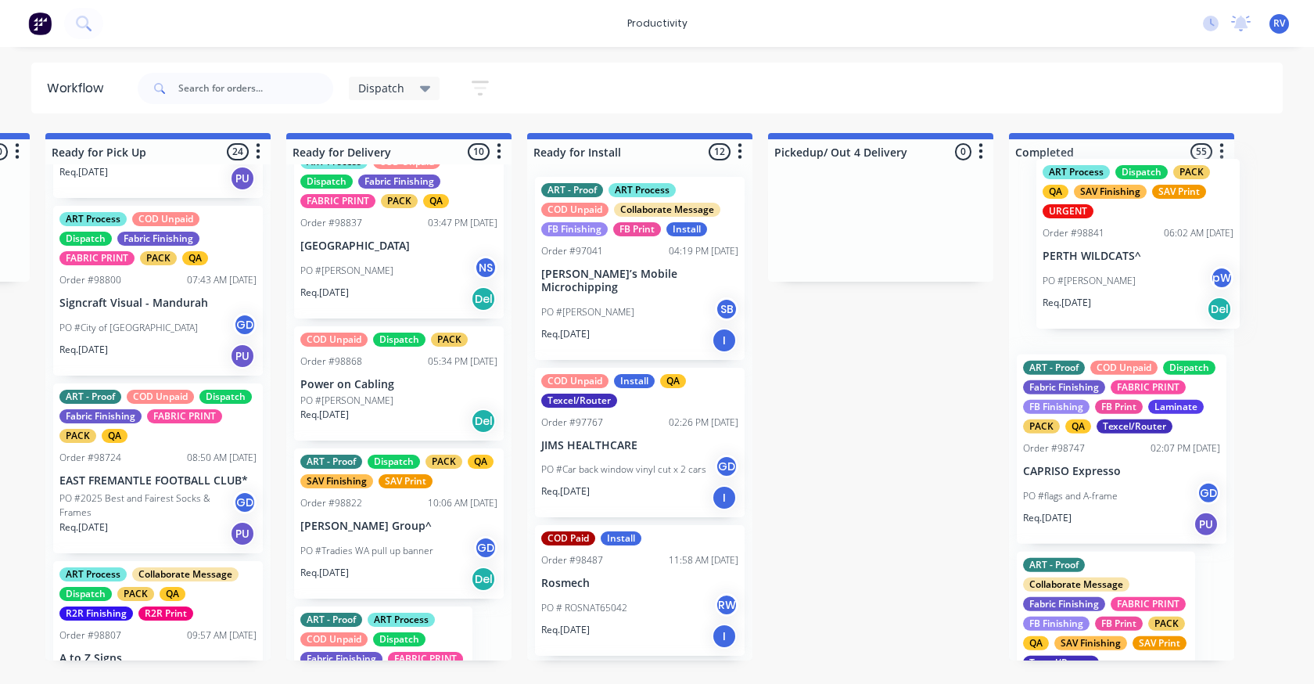
drag, startPoint x: 286, startPoint y: 343, endPoint x: 1058, endPoint y: 256, distance: 777.0
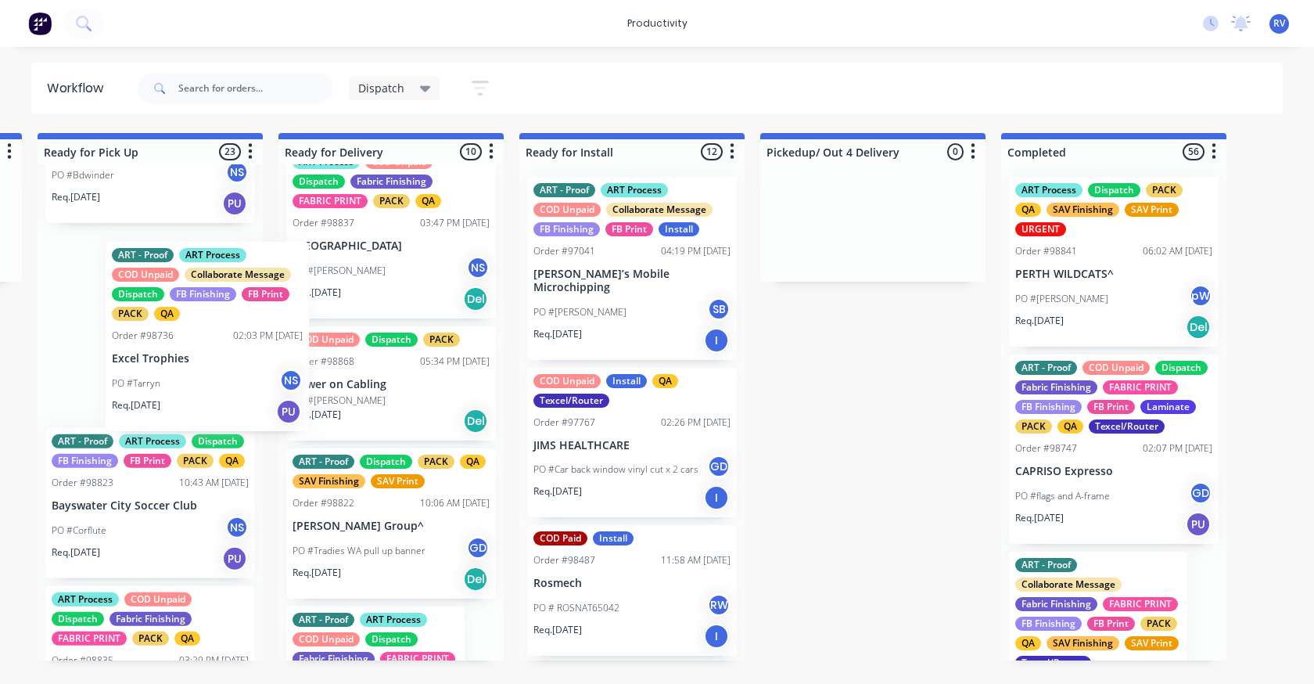
scroll to position [1169, 0]
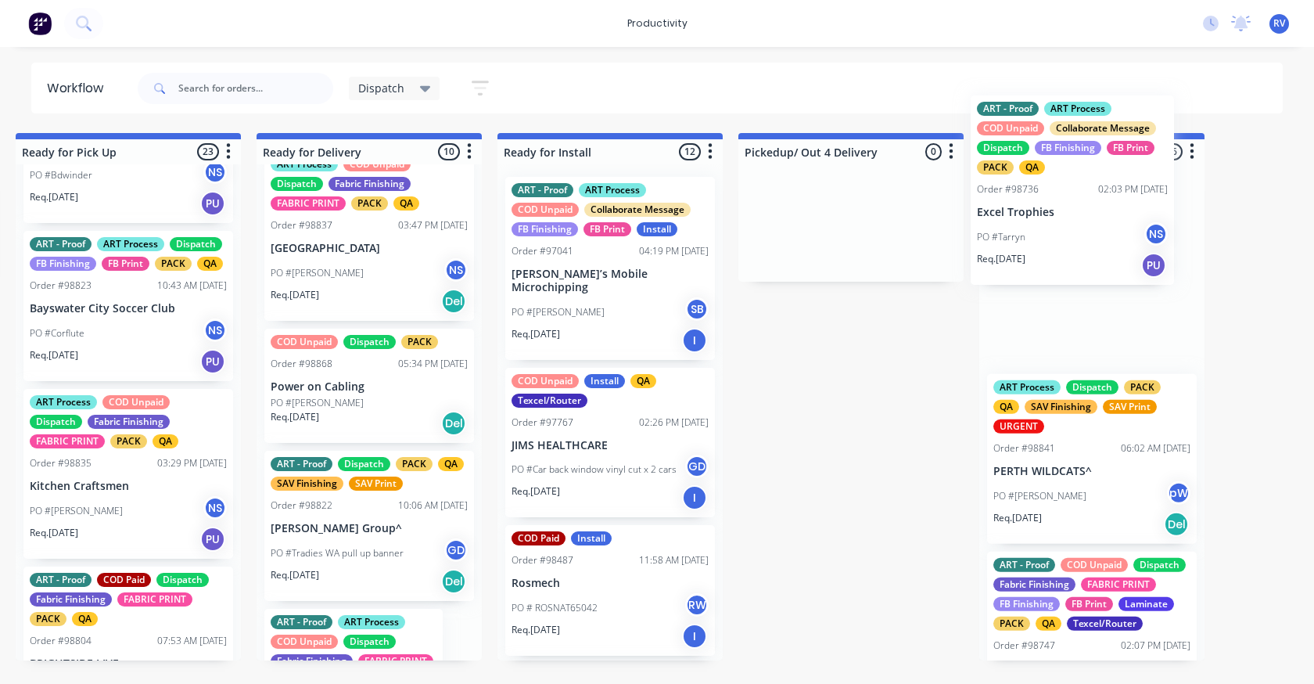
drag, startPoint x: 172, startPoint y: 415, endPoint x: 1105, endPoint y: 237, distance: 949.4
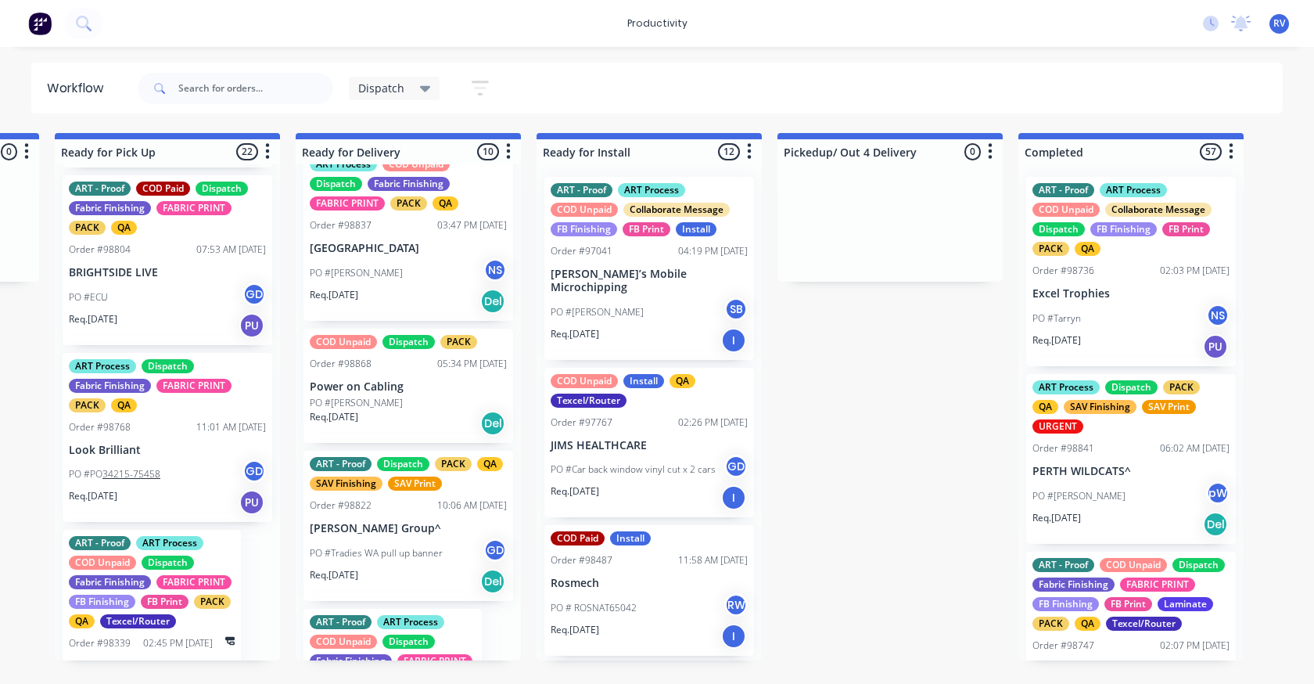
scroll to position [3520, 0]
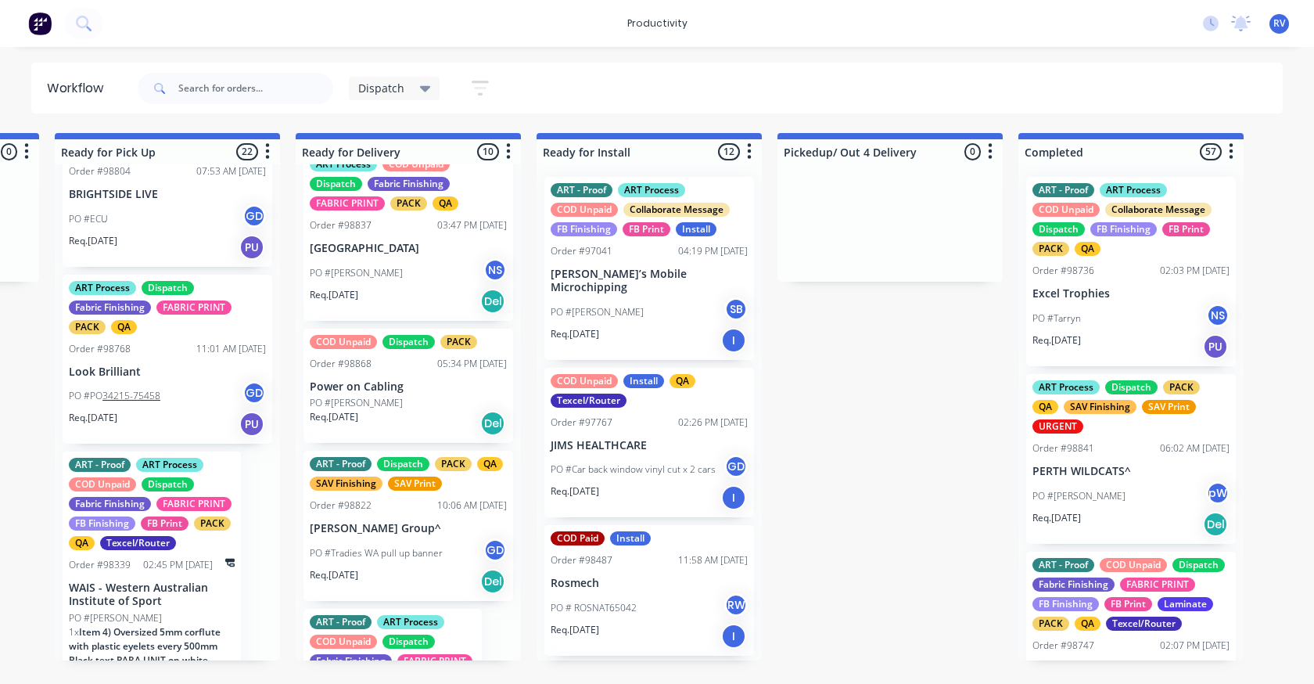
click at [181, 234] on div "PO #ECU GD" at bounding box center [167, 219] width 197 height 30
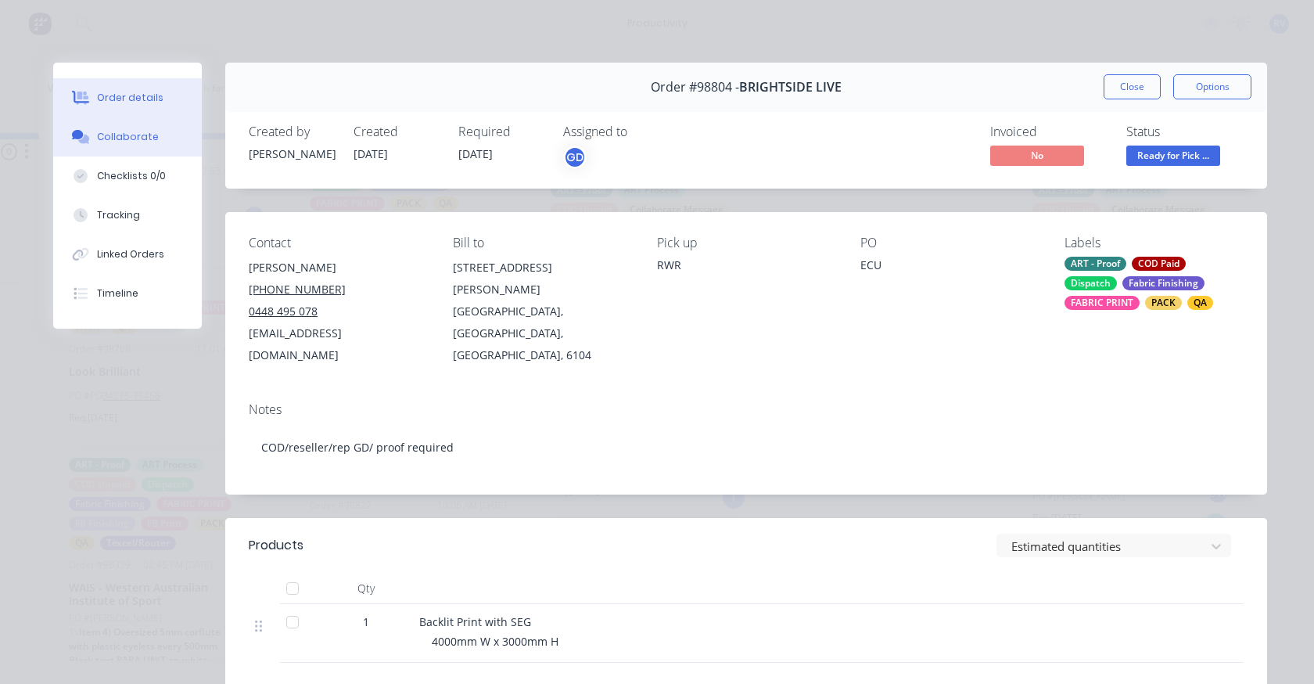
click at [132, 136] on div "Collaborate" at bounding box center [128, 137] width 62 height 14
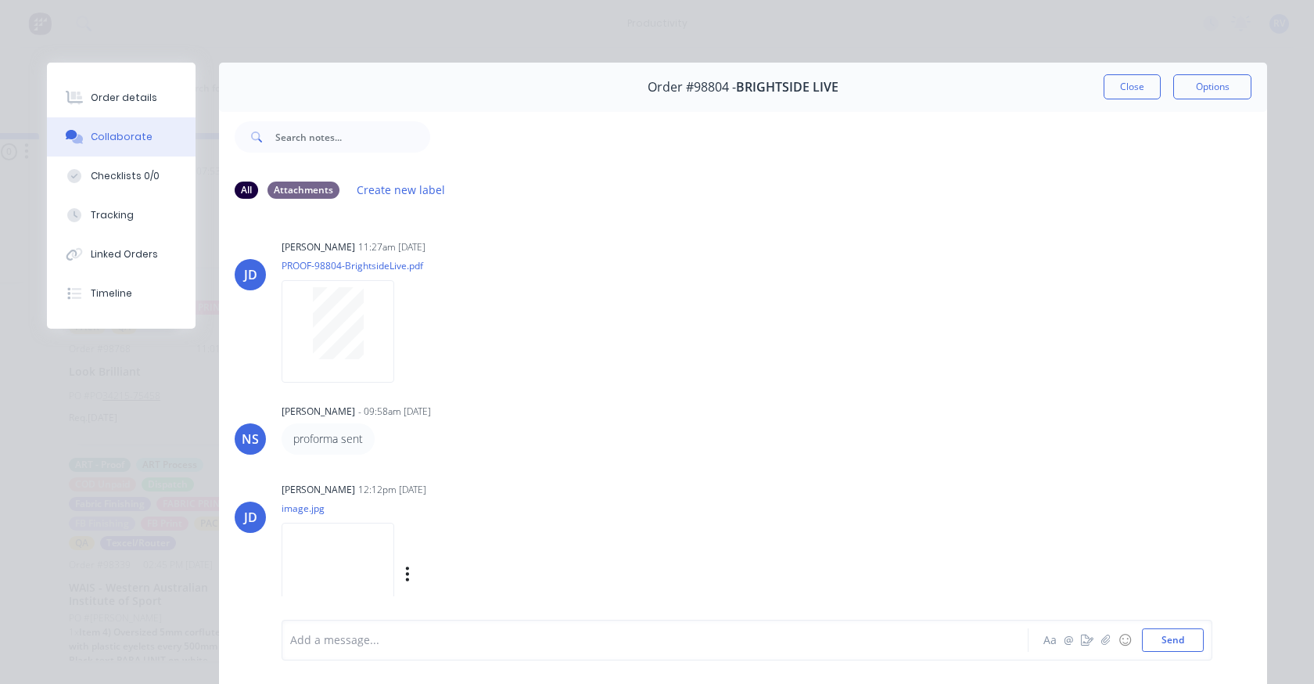
click at [364, 559] on img at bounding box center [338, 574] width 113 height 102
click at [1127, 81] on button "Close" at bounding box center [1132, 86] width 57 height 25
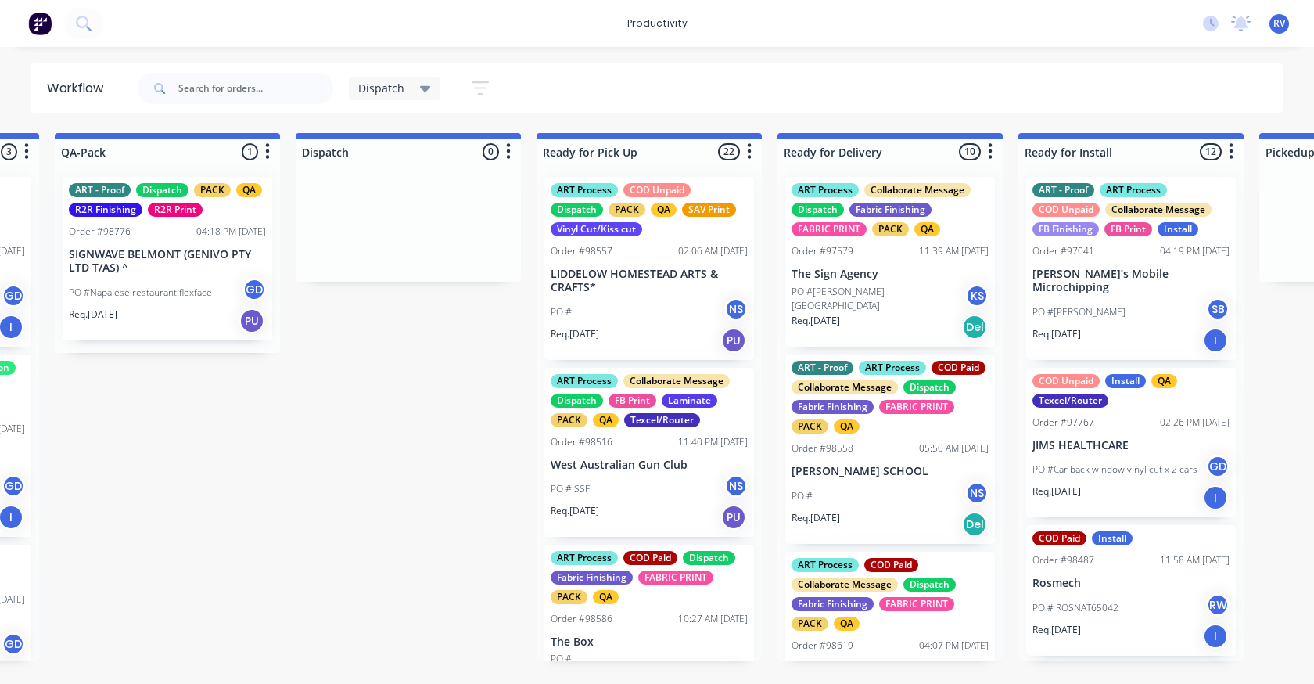
scroll to position [0, 932]
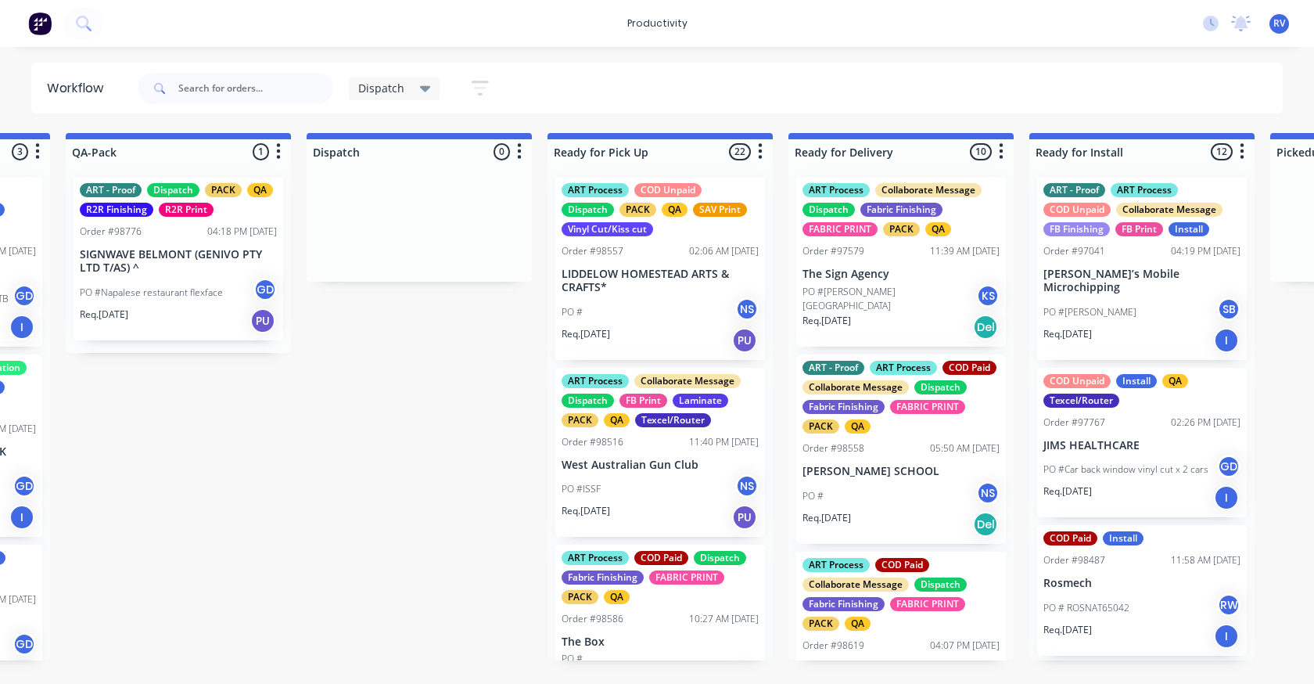
click at [635, 519] on div "Req. 15/09/25 PU" at bounding box center [660, 517] width 197 height 27
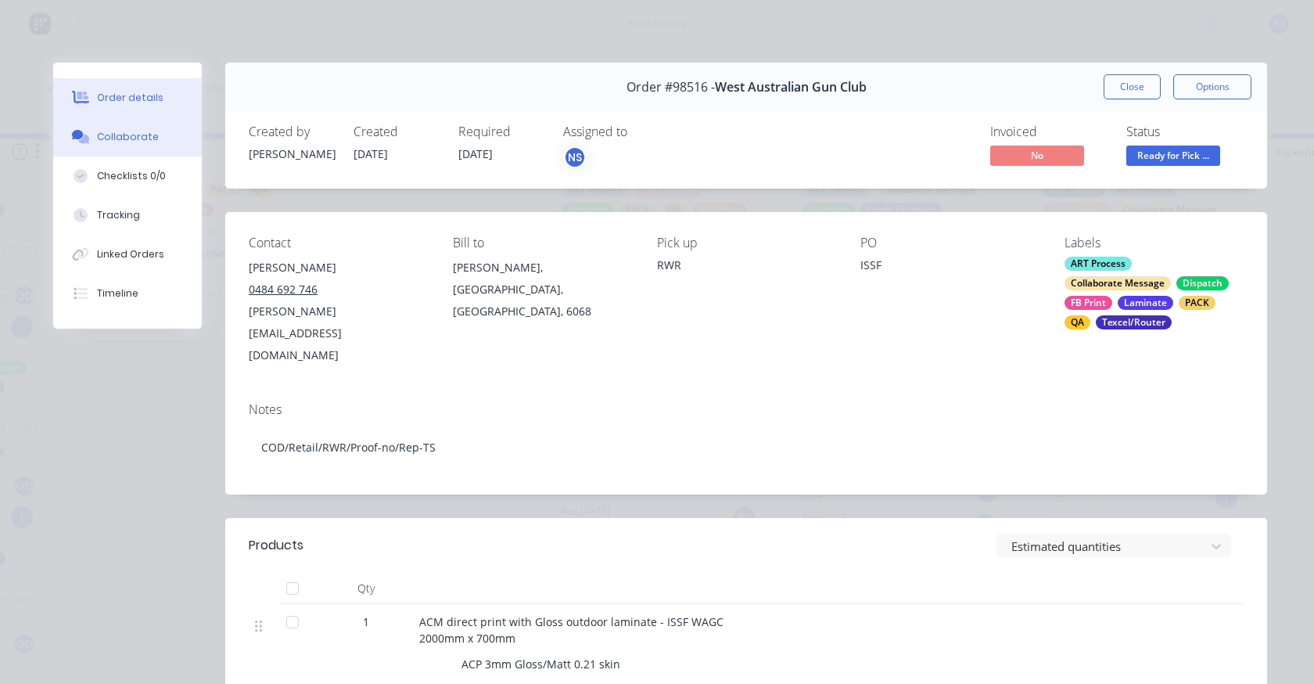
click at [119, 147] on button "Collaborate" at bounding box center [127, 136] width 149 height 39
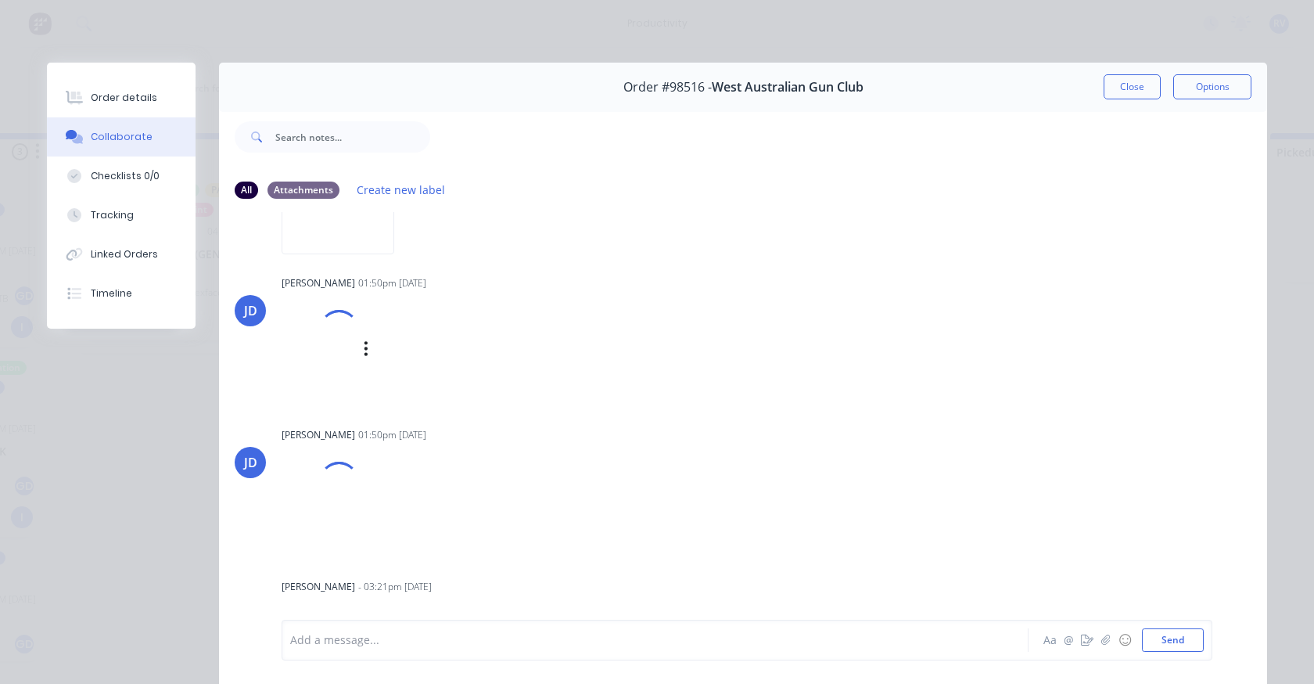
scroll to position [918, 0]
click at [345, 373] on img at bounding box center [338, 361] width 113 height 102
click at [327, 535] on img at bounding box center [338, 525] width 113 height 102
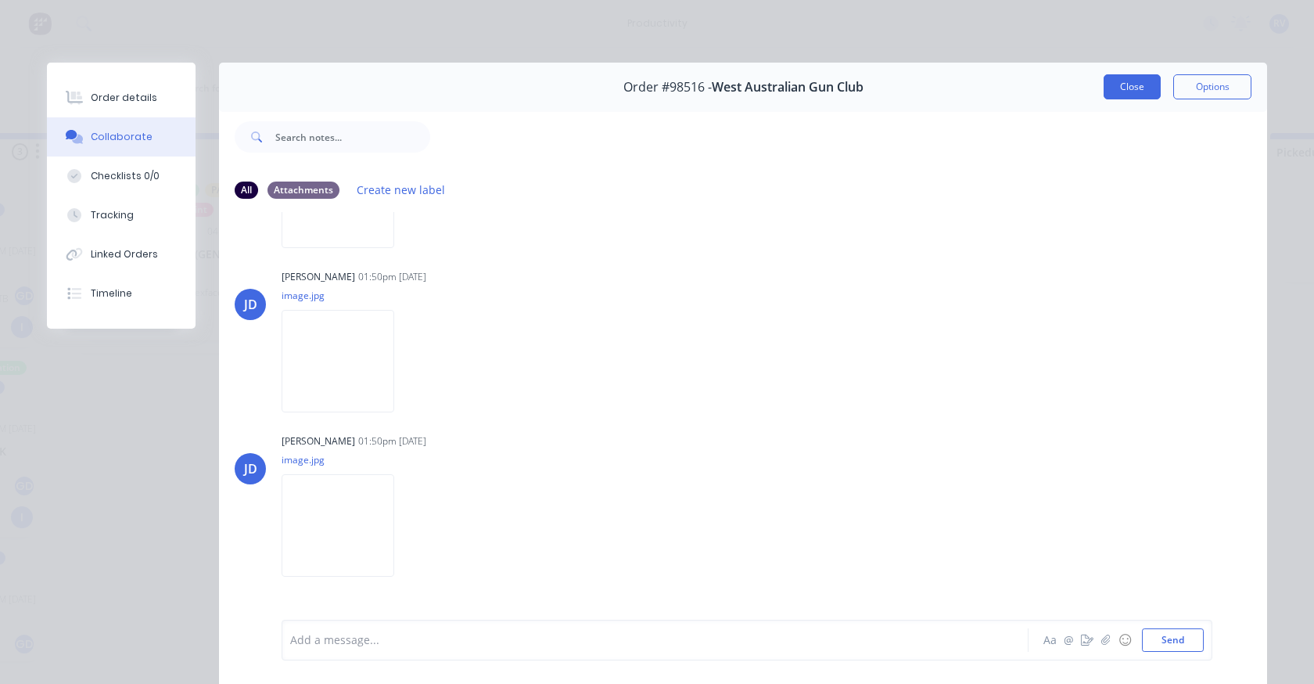
click at [1105, 81] on button "Close" at bounding box center [1132, 86] width 57 height 25
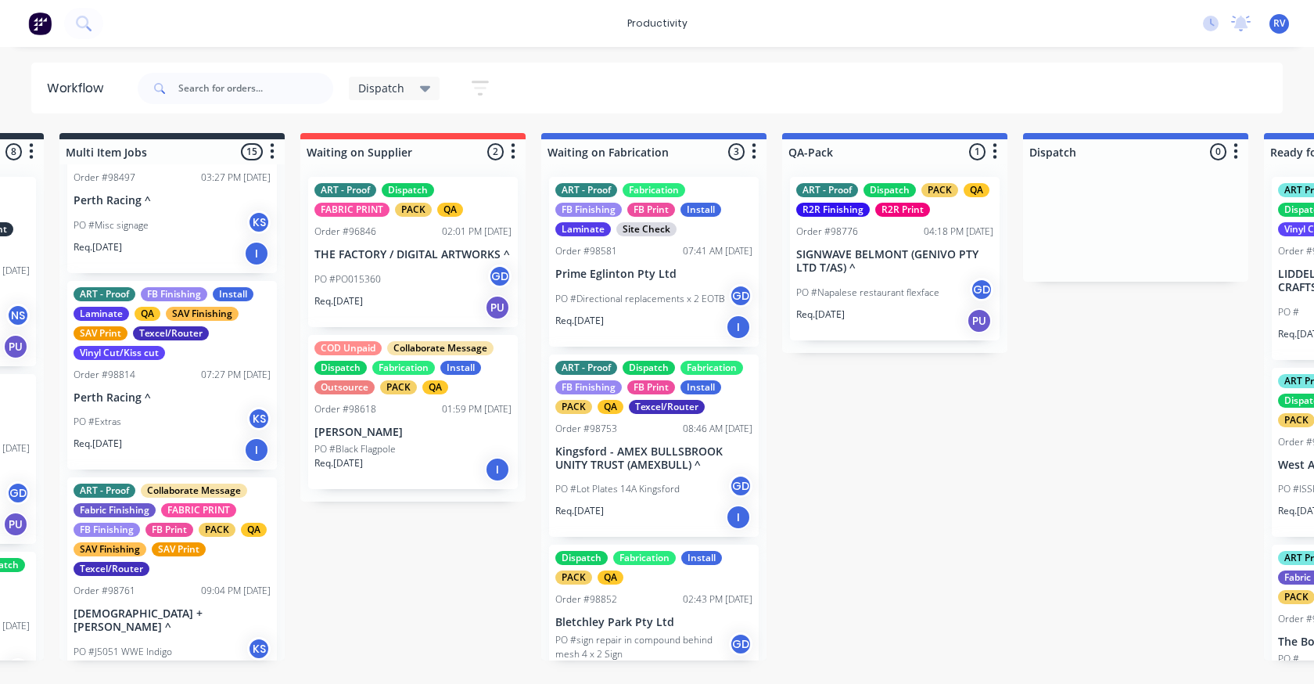
scroll to position [861, 0]
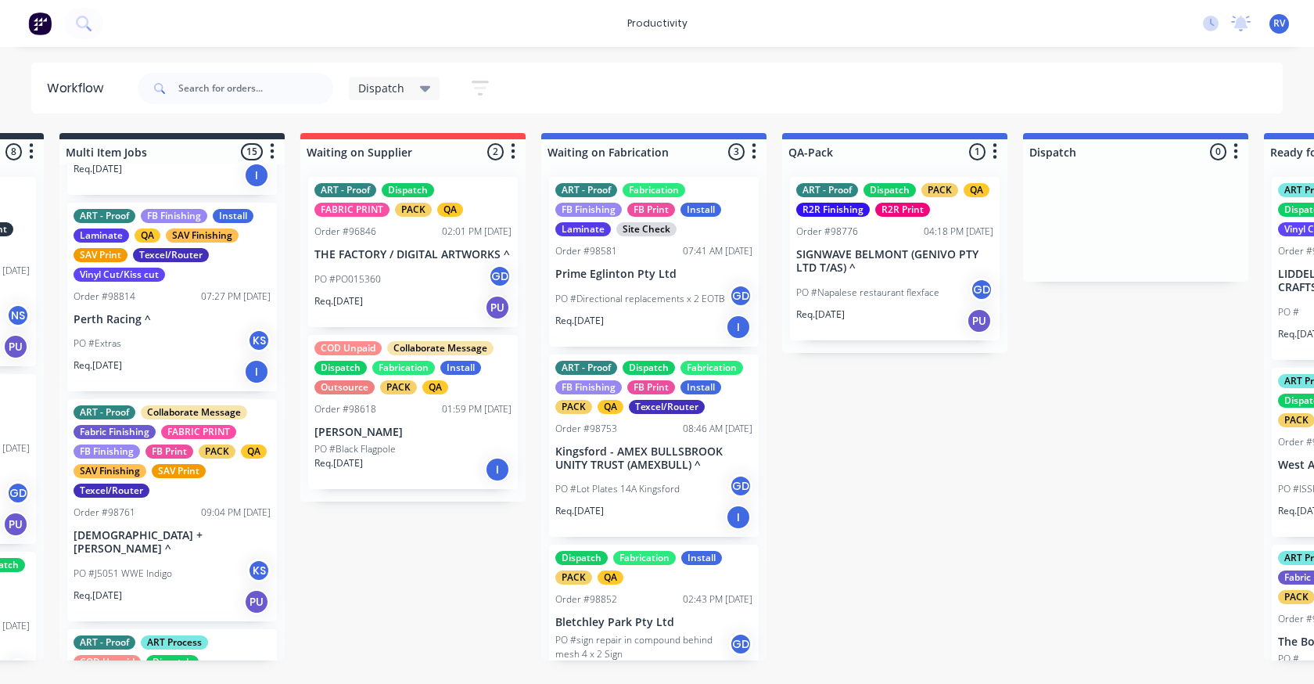
click at [162, 555] on p "[DEMOGRAPHIC_DATA] + [PERSON_NAME] ^" at bounding box center [172, 542] width 197 height 27
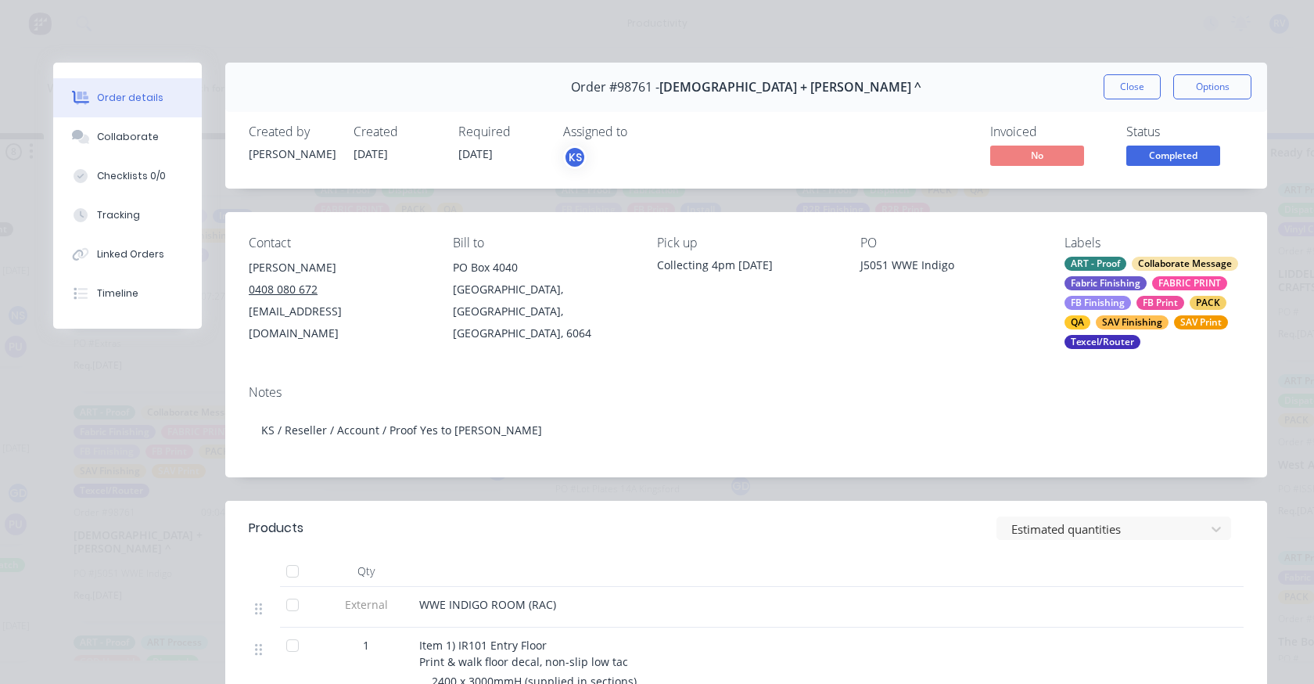
scroll to position [391, 0]
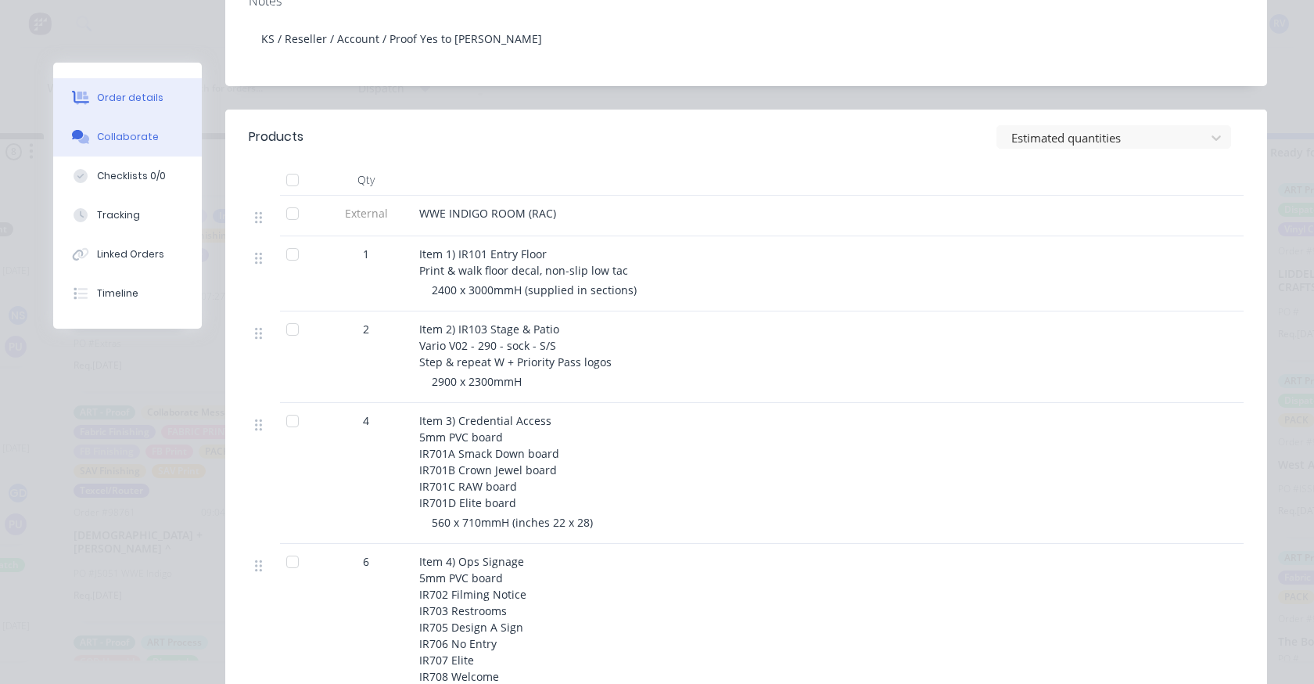
click at [131, 133] on div "Collaborate" at bounding box center [128, 137] width 62 height 14
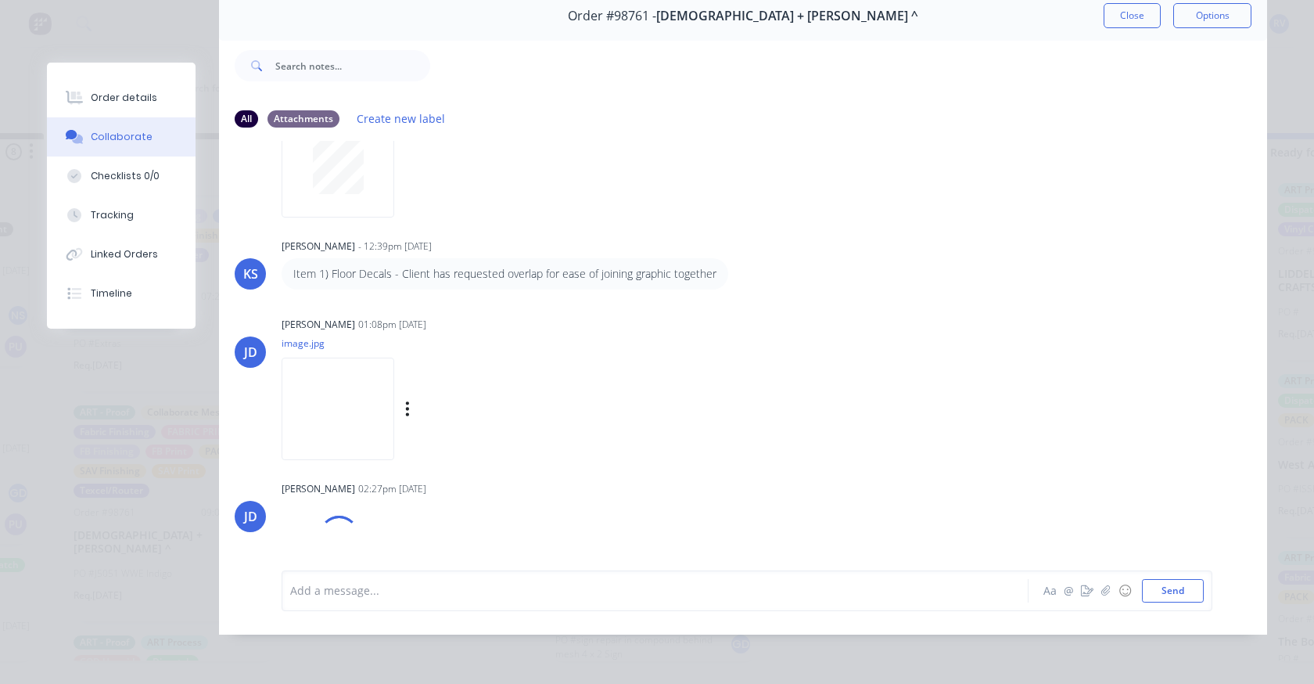
scroll to position [0, 0]
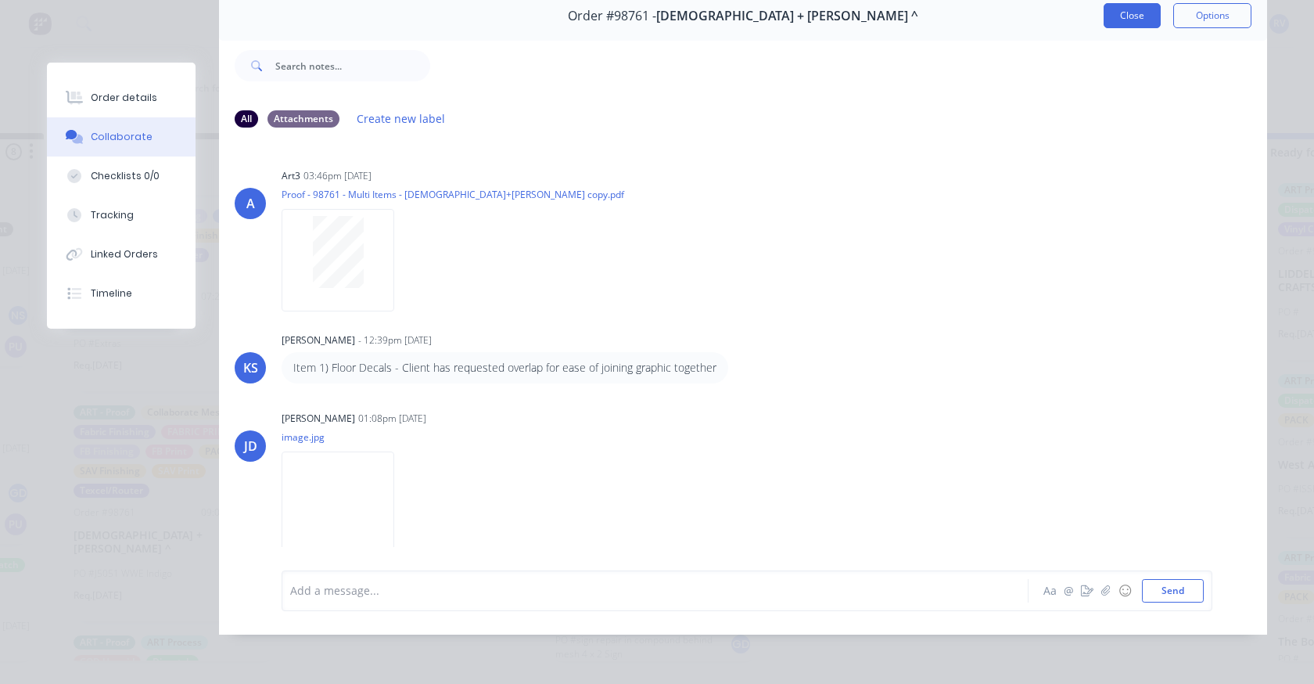
click at [1145, 11] on button "Close" at bounding box center [1132, 15] width 57 height 25
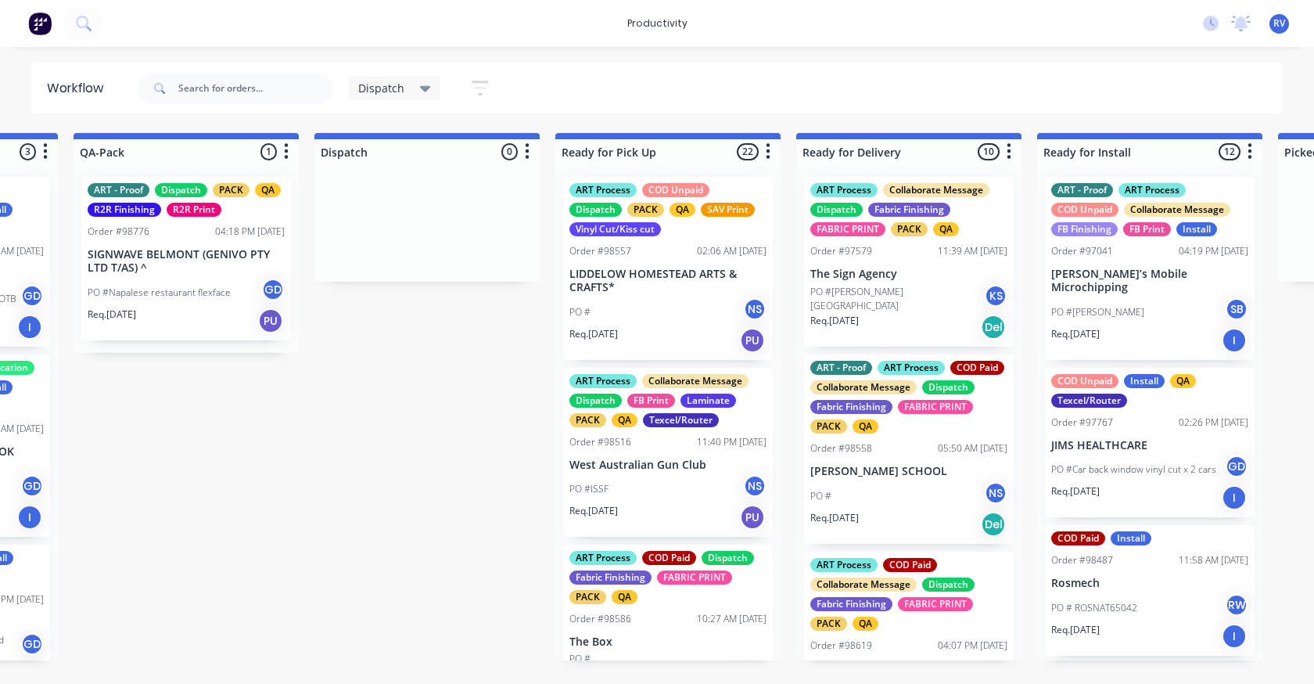
scroll to position [0, 928]
